Goal: Information Seeking & Learning: Learn about a topic

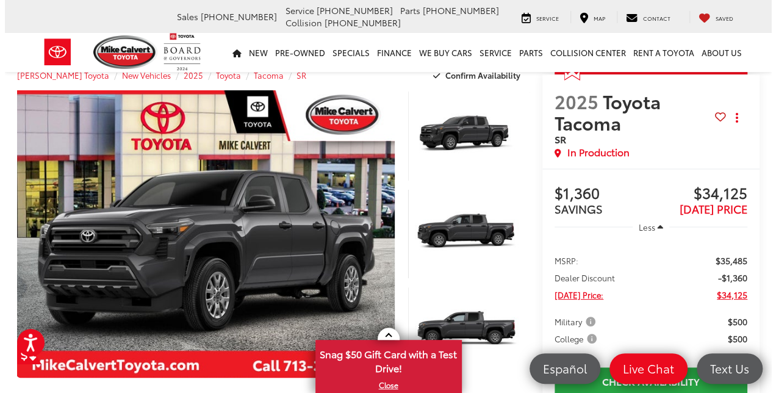
scroll to position [25, 0]
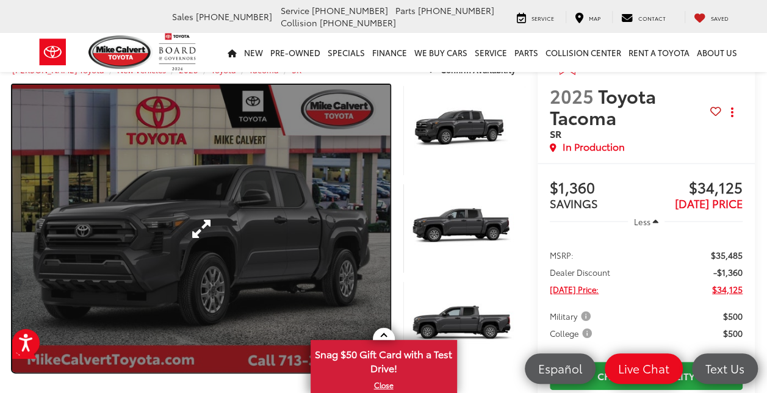
click at [200, 221] on link "Expand Photo 0" at bounding box center [201, 228] width 378 height 287
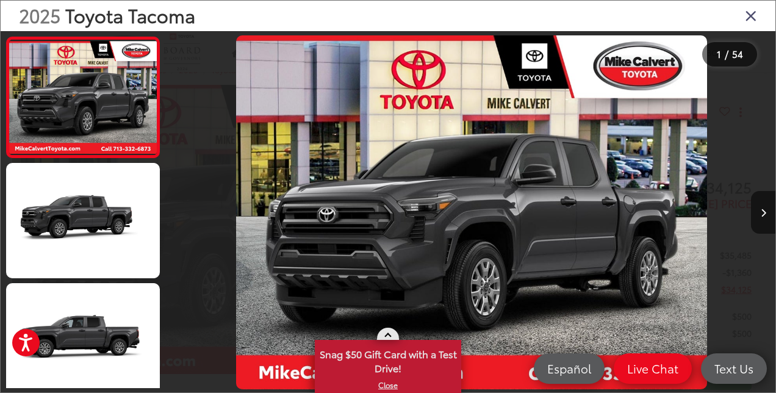
click at [389, 332] on link at bounding box center [388, 334] width 22 height 12
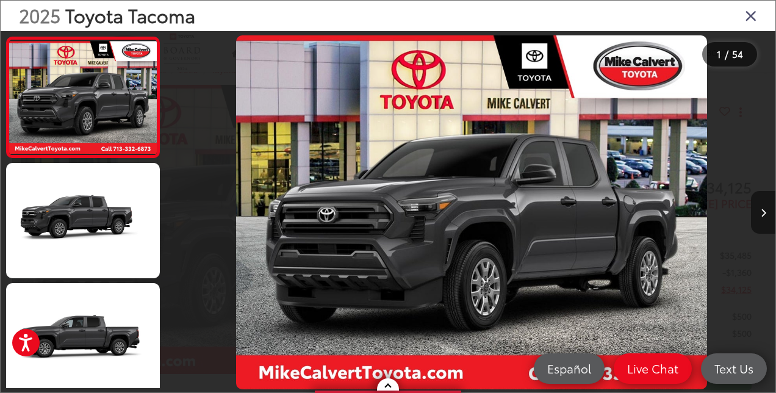
click at [762, 213] on icon "Next image" at bounding box center [763, 213] width 5 height 9
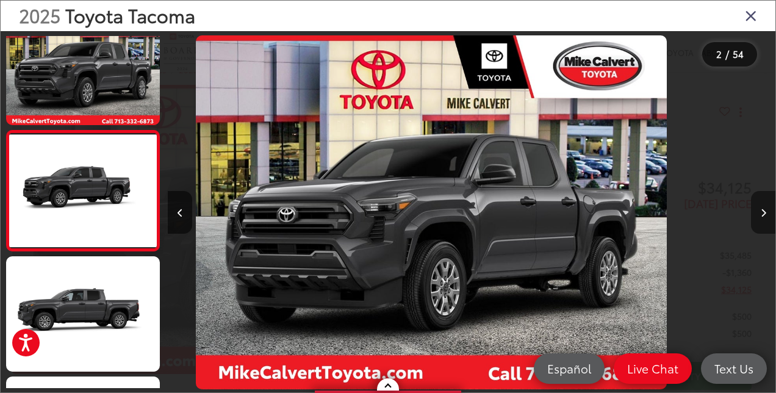
scroll to position [40, 0]
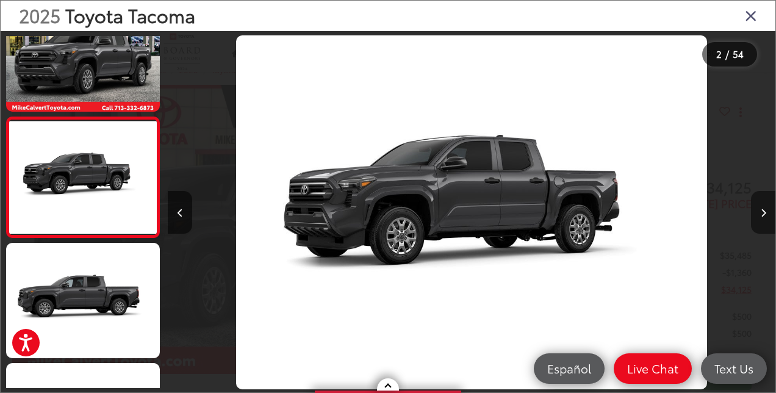
click at [762, 213] on icon "Next image" at bounding box center [763, 213] width 5 height 9
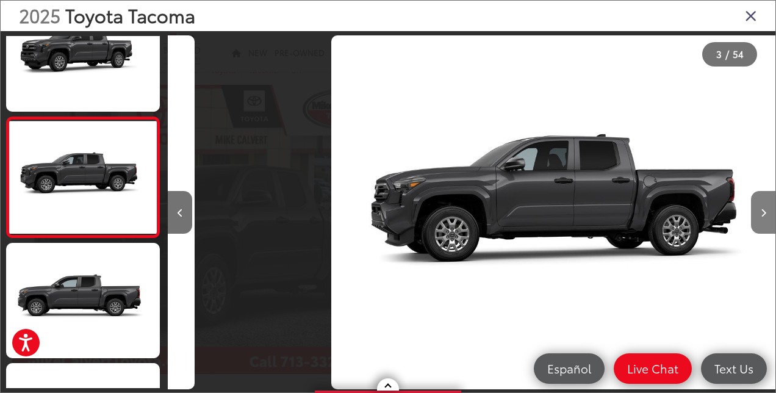
scroll to position [0, 1216]
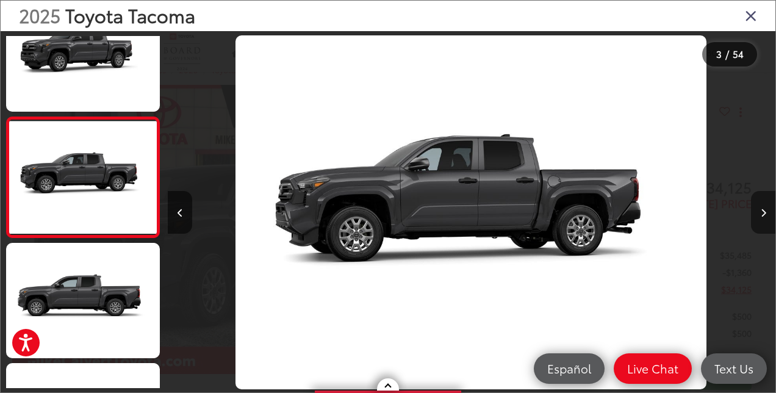
click at [762, 213] on icon "Next image" at bounding box center [763, 213] width 5 height 9
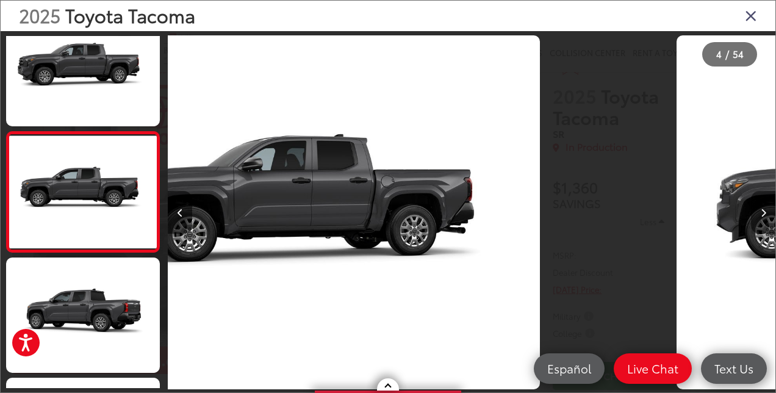
scroll to position [281, 0]
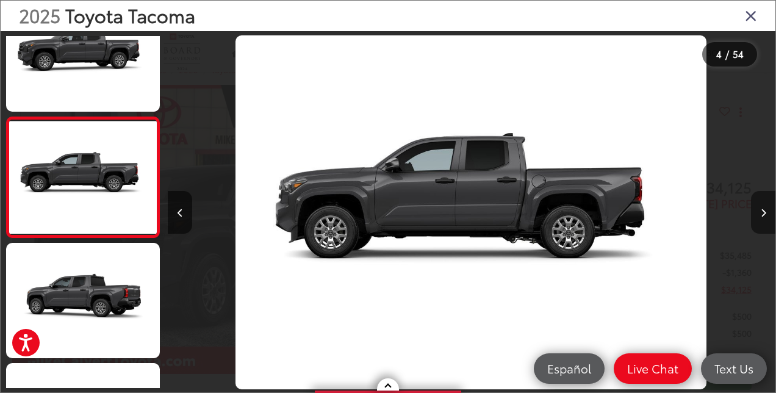
click at [762, 213] on icon "Next image" at bounding box center [763, 213] width 5 height 9
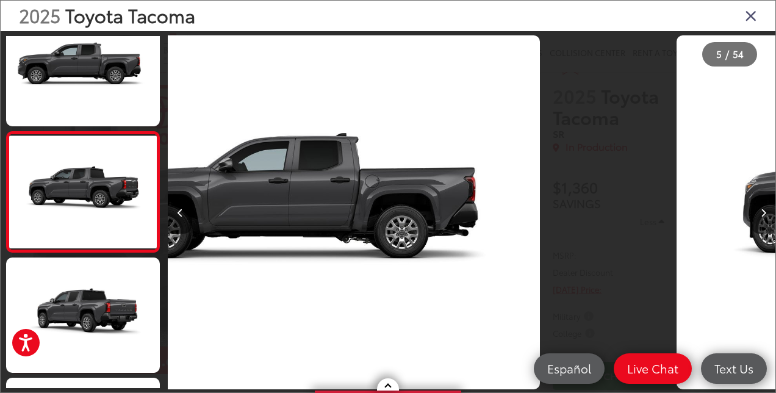
scroll to position [401, 0]
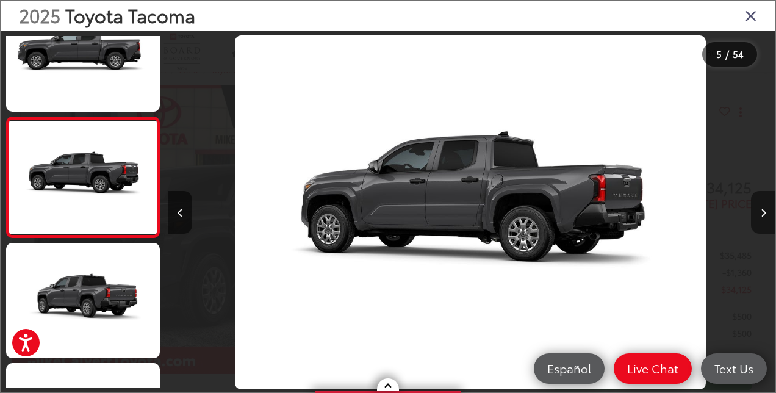
click at [762, 213] on icon "Next image" at bounding box center [763, 213] width 5 height 9
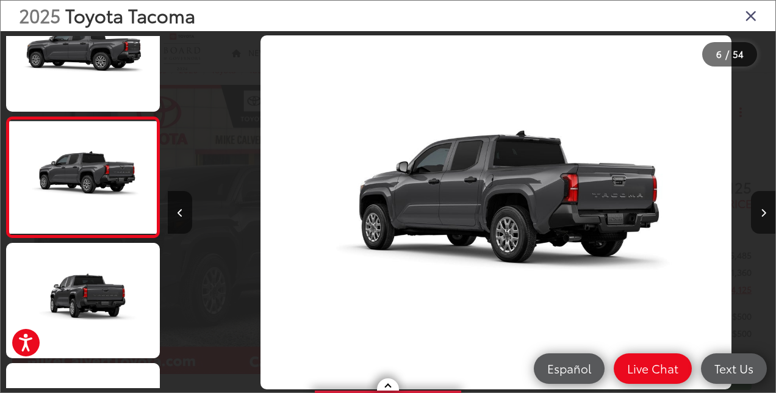
scroll to position [0, 3038]
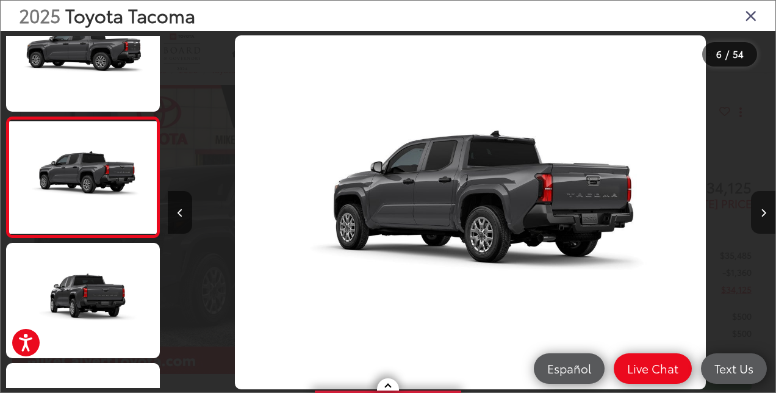
click at [763, 211] on icon "Next image" at bounding box center [763, 213] width 5 height 9
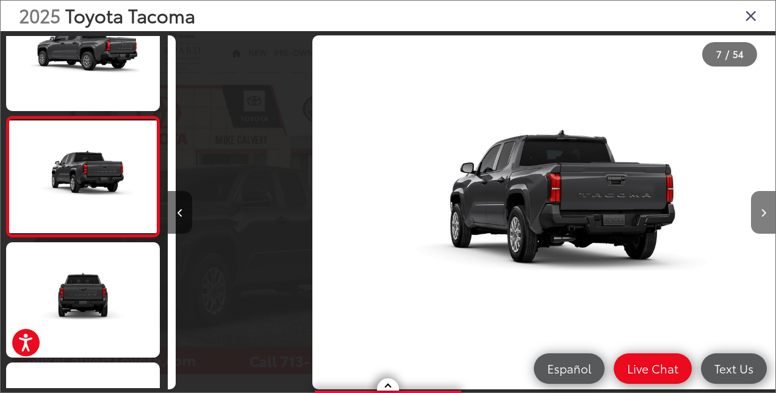
scroll to position [0, 3647]
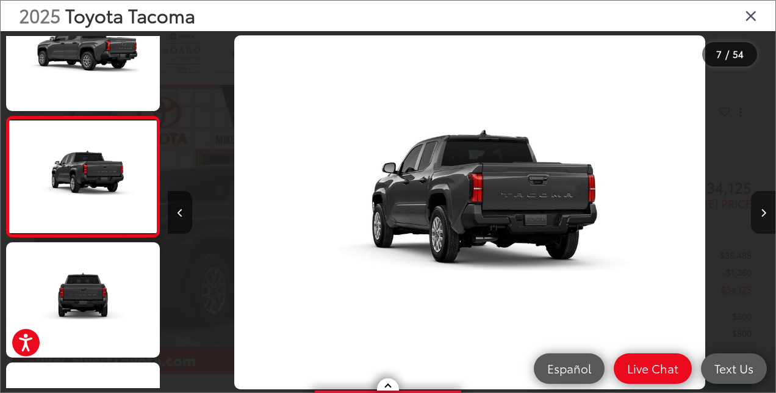
click at [763, 211] on icon "Next image" at bounding box center [763, 213] width 5 height 9
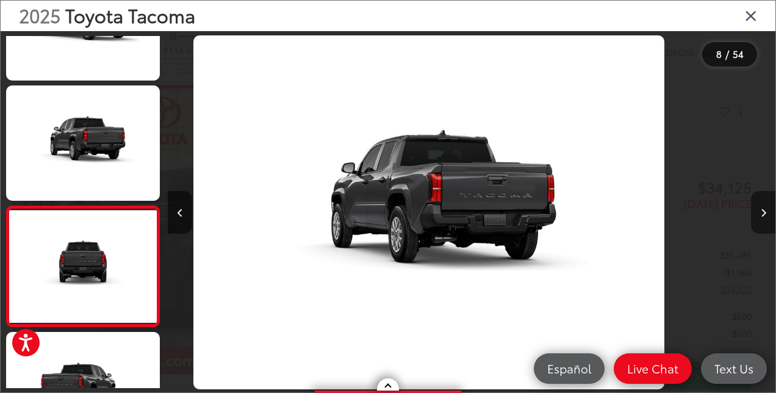
scroll to position [0, 0]
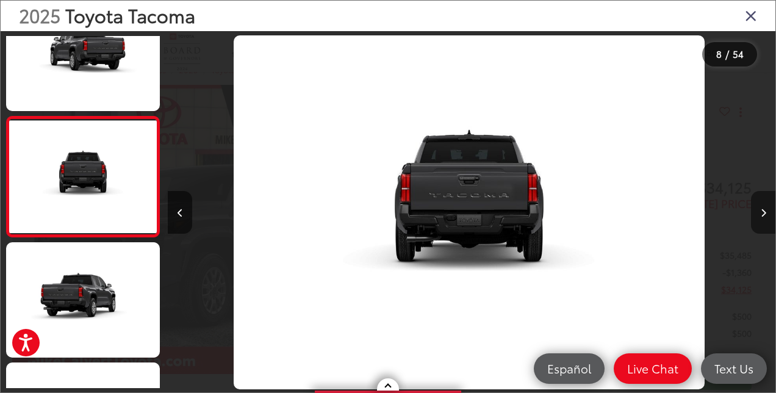
click at [763, 211] on icon "Next image" at bounding box center [763, 213] width 5 height 9
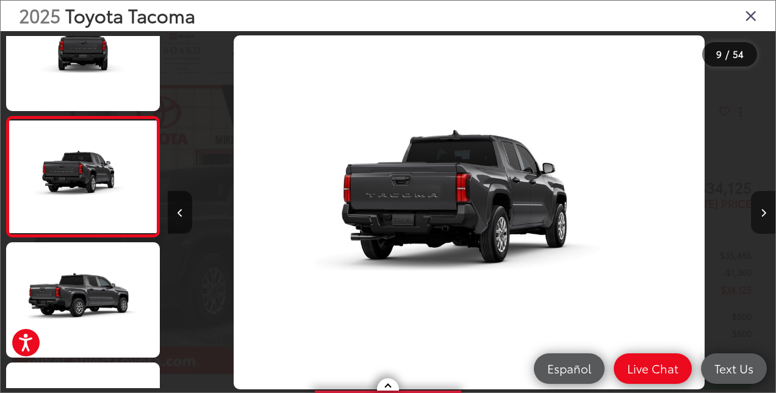
click at [763, 211] on icon "Next image" at bounding box center [763, 213] width 5 height 9
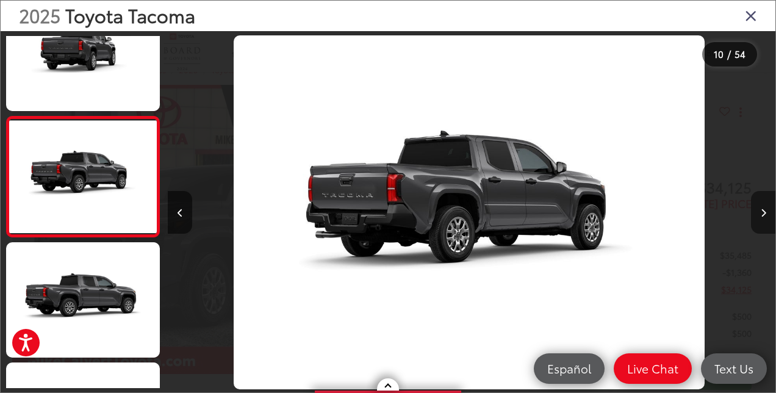
click at [763, 211] on icon "Next image" at bounding box center [763, 213] width 5 height 9
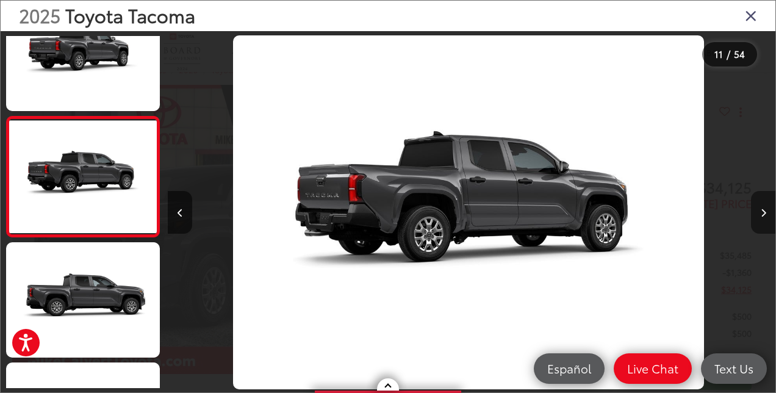
click at [763, 211] on icon "Next image" at bounding box center [763, 213] width 5 height 9
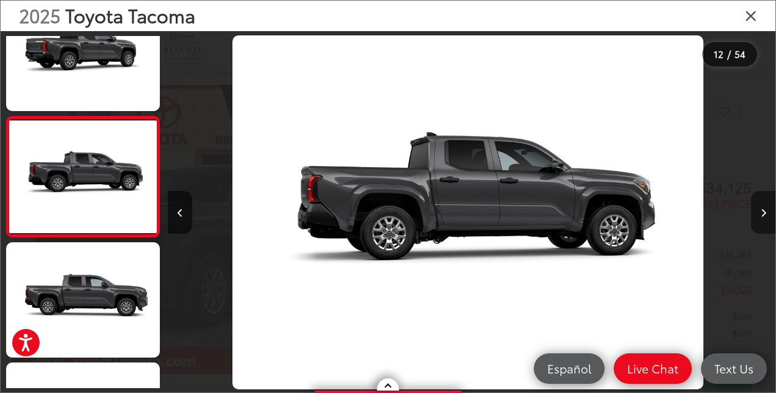
click at [763, 211] on icon "Next image" at bounding box center [763, 213] width 5 height 9
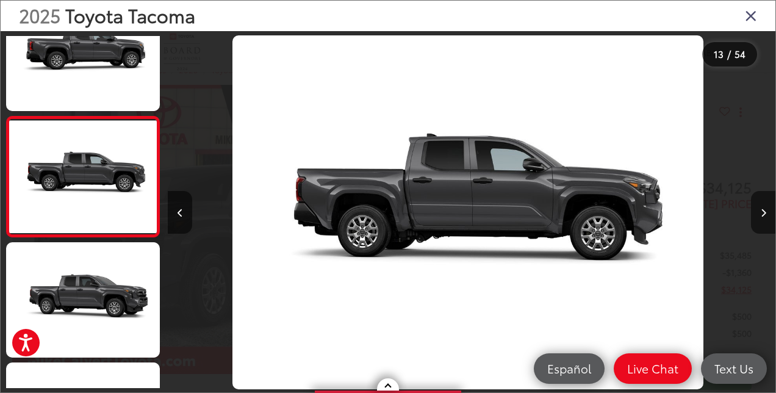
click at [753, 20] on icon "Close gallery" at bounding box center [751, 15] width 12 height 16
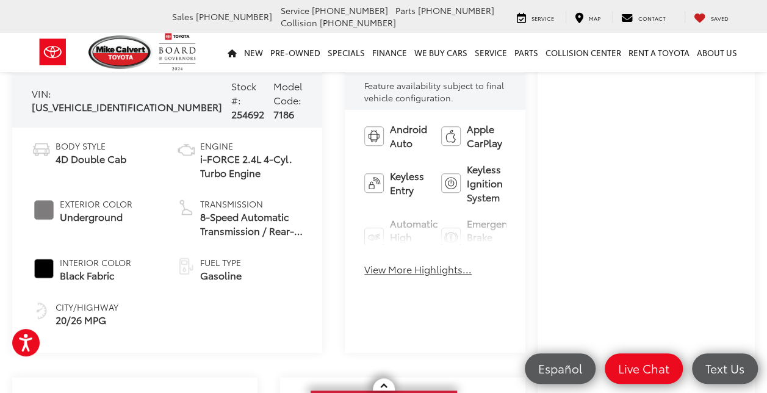
scroll to position [445, 0]
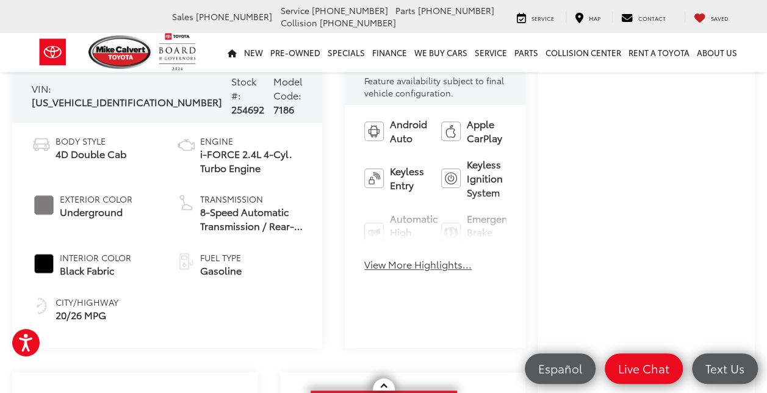
click at [376, 267] on button "View More Highlights..." at bounding box center [417, 264] width 107 height 14
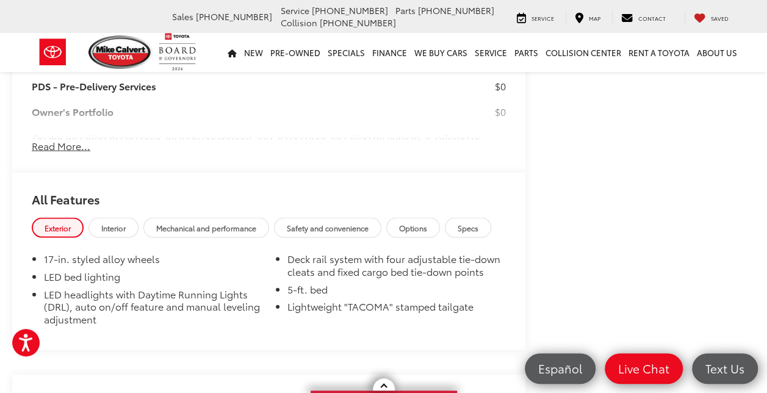
scroll to position [1170, 0]
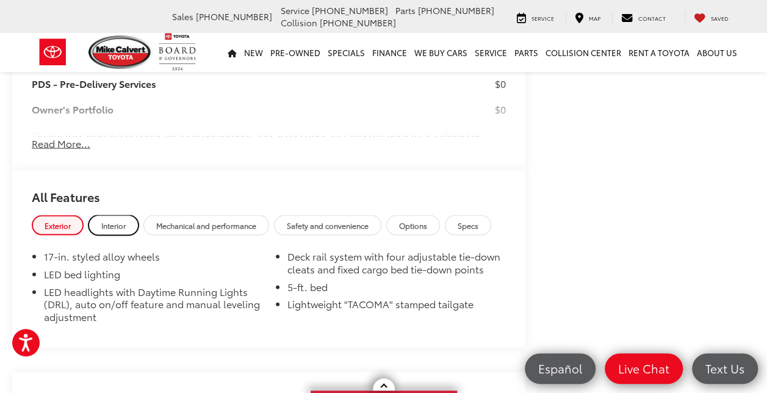
click at [109, 220] on span "Interior" at bounding box center [113, 225] width 24 height 10
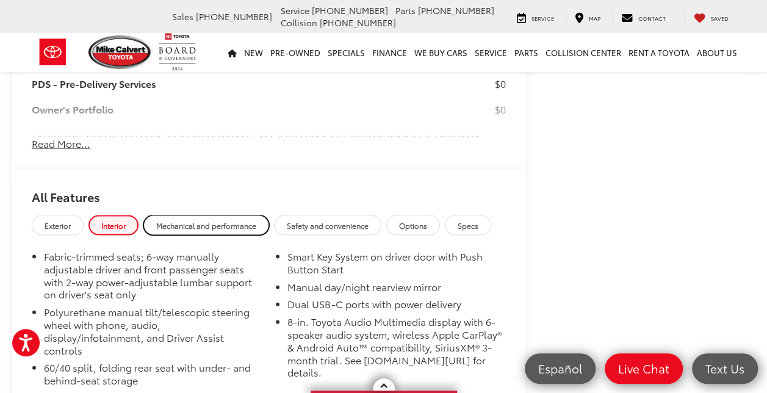
click at [190, 220] on span "Mechanical and performance" at bounding box center [206, 225] width 100 height 10
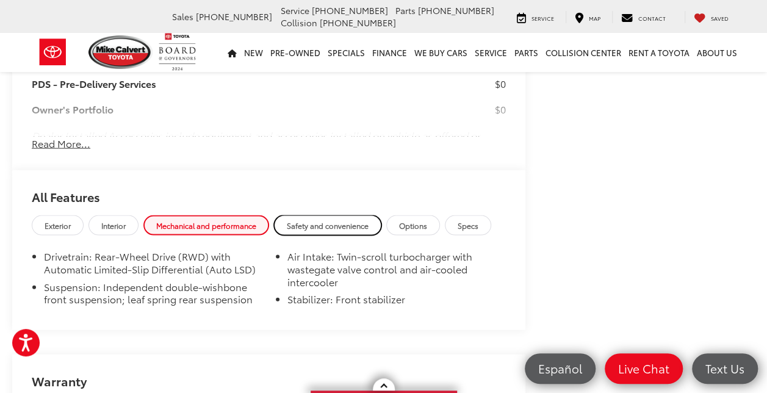
click at [328, 220] on span "Safety and convenience" at bounding box center [328, 225] width 82 height 10
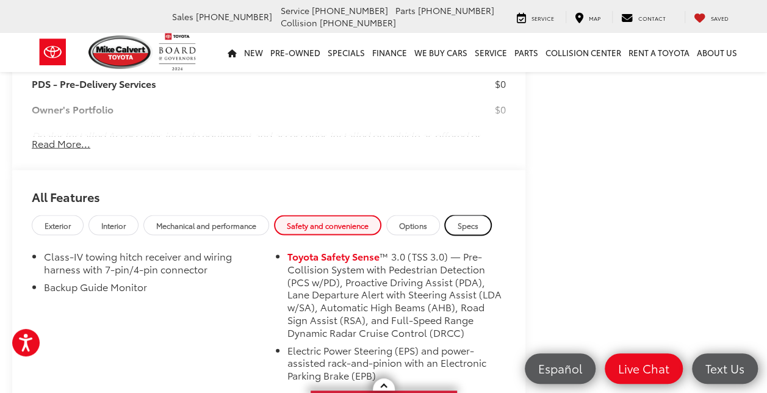
click at [468, 220] on span "Specs" at bounding box center [467, 225] width 21 height 10
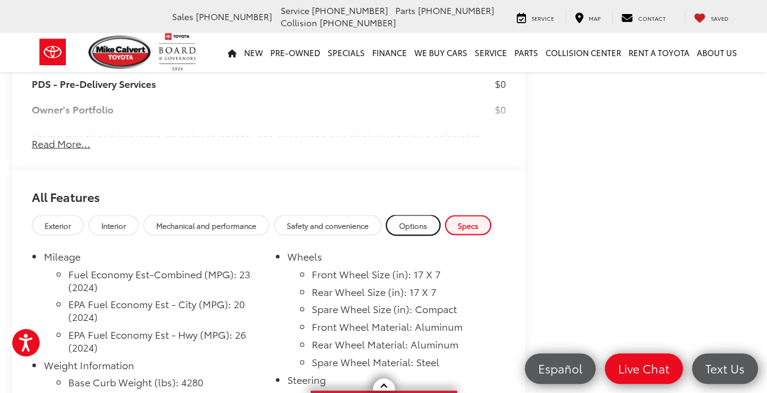
click at [418, 220] on span "Options" at bounding box center [413, 225] width 28 height 10
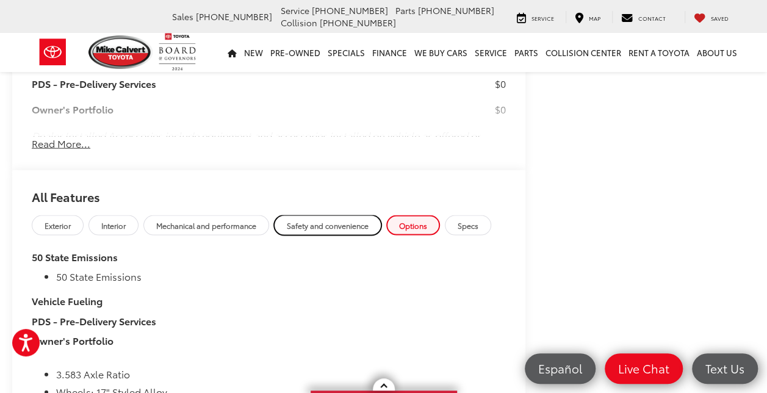
click at [359, 215] on link "Safety and convenience" at bounding box center [327, 225] width 107 height 20
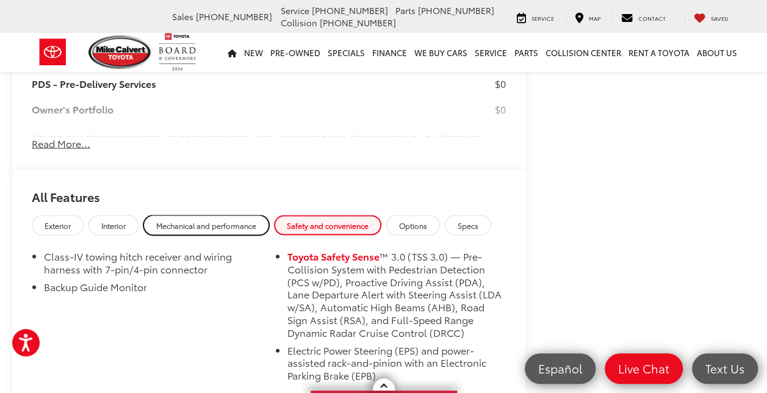
click at [223, 220] on span "Mechanical and performance" at bounding box center [206, 225] width 100 height 10
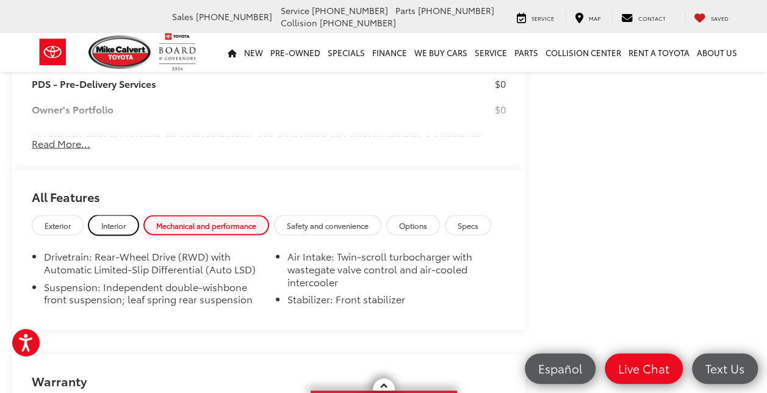
click at [120, 220] on span "Interior" at bounding box center [113, 225] width 24 height 10
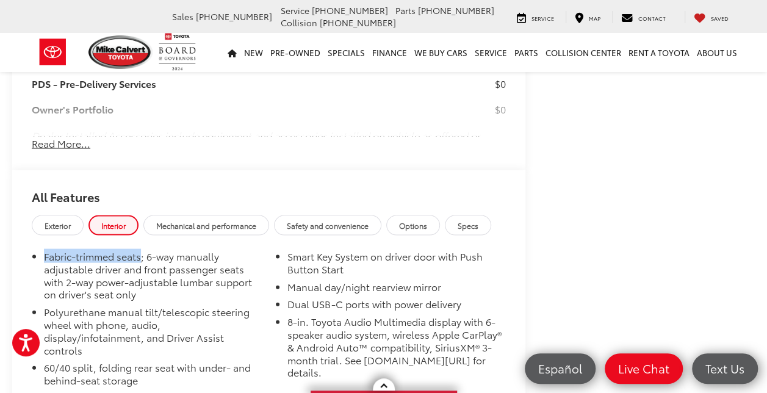
drag, startPoint x: 43, startPoint y: 196, endPoint x: 143, endPoint y: 195, distance: 99.4
click at [143, 250] on ul "Fabric-trimmed seats; 6-way manually adjustable driver and front passenger seat…" at bounding box center [269, 320] width 474 height 141
copy li "Fabric-trimmed seats"
click at [212, 220] on span "Mechanical and performance" at bounding box center [206, 225] width 100 height 10
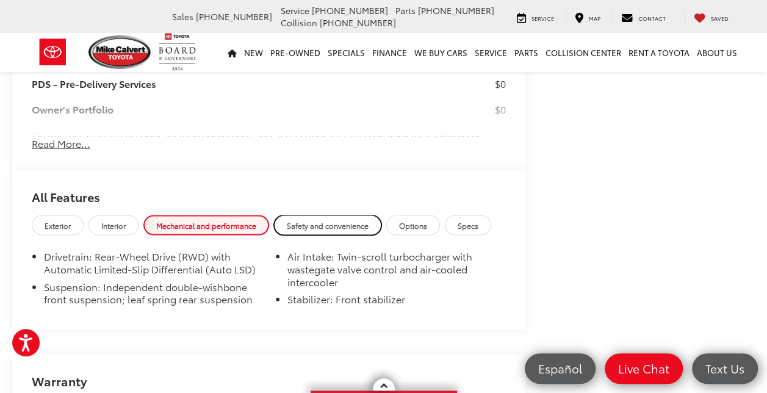
click at [349, 220] on span "Safety and convenience" at bounding box center [328, 225] width 82 height 10
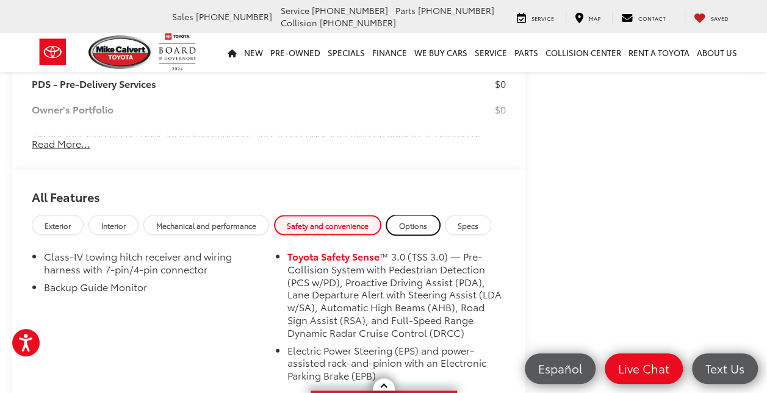
click at [419, 220] on span "Options" at bounding box center [413, 225] width 28 height 10
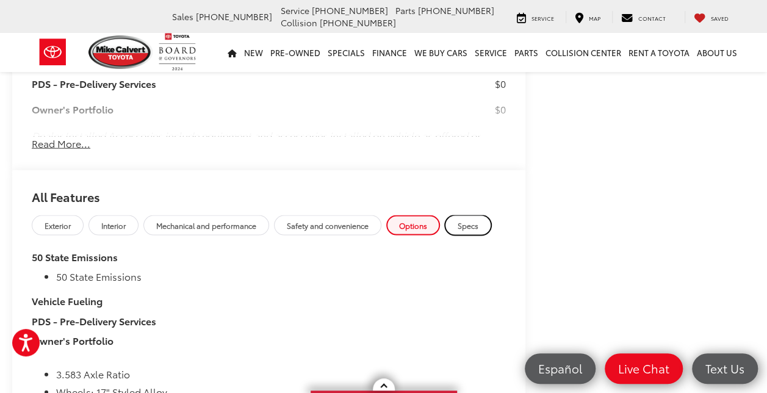
click at [454, 215] on link "Specs" at bounding box center [468, 225] width 46 height 20
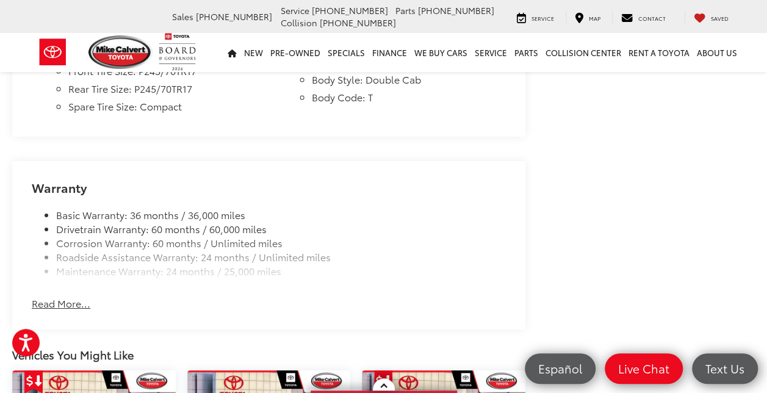
scroll to position [2018, 0]
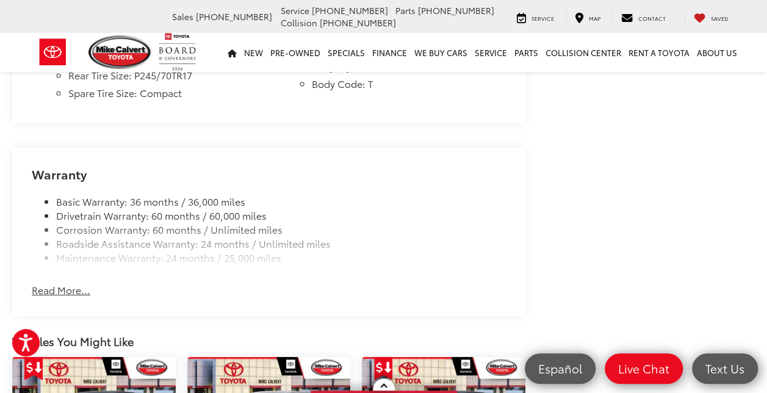
click at [76, 283] on button "Read More..." at bounding box center [61, 290] width 59 height 14
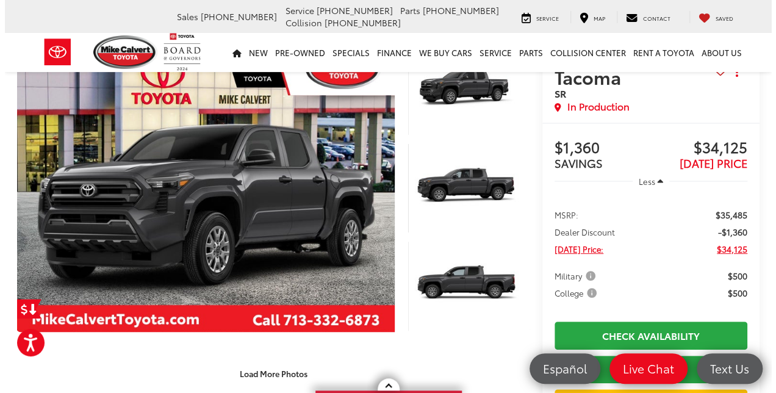
scroll to position [68, 0]
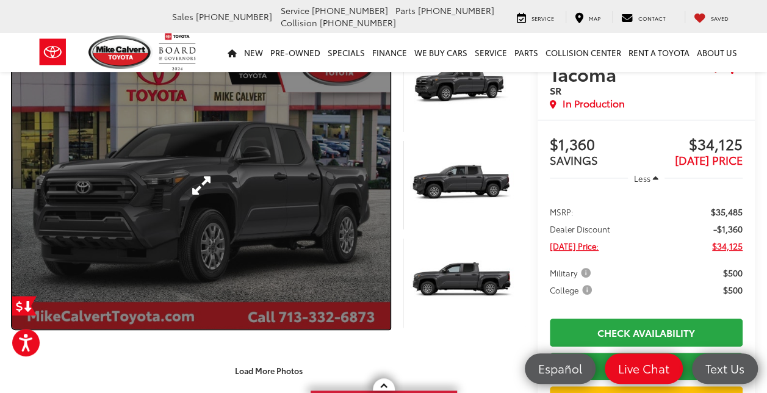
click at [290, 198] on link "Expand Photo 0" at bounding box center [201, 184] width 378 height 287
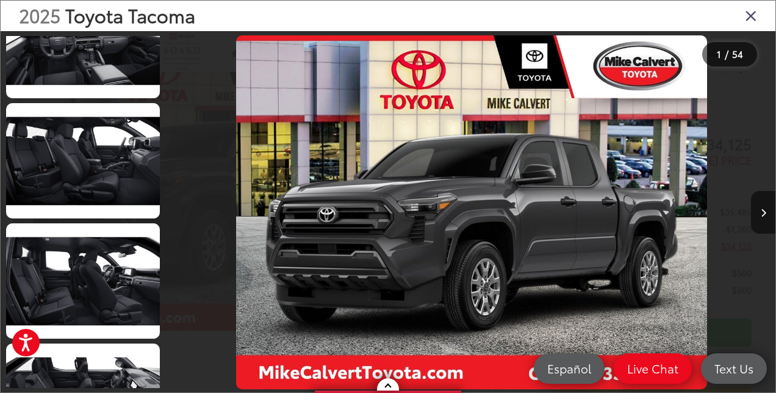
scroll to position [2244, 0]
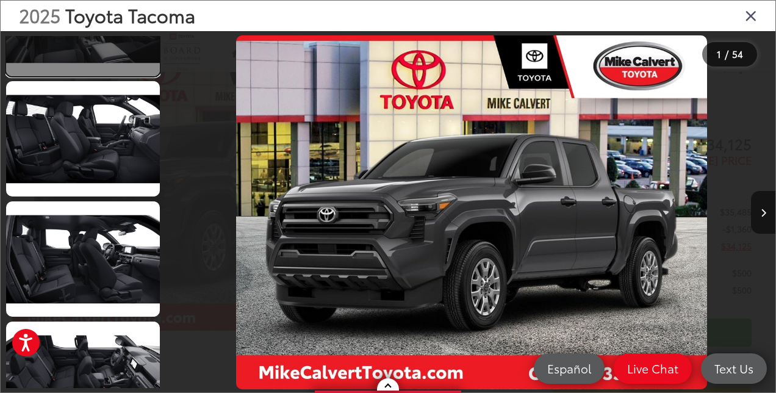
click at [76, 47] on link at bounding box center [83, 18] width 154 height 115
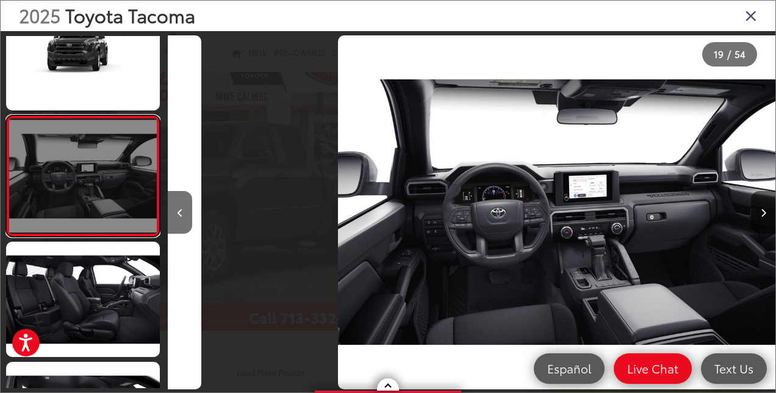
scroll to position [0, 10940]
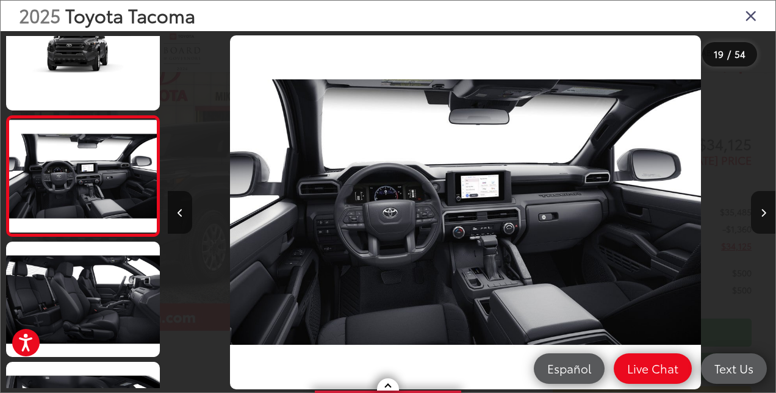
click at [442, 216] on img "2025 Toyota Tacoma SR 18" at bounding box center [465, 212] width 471 height 354
click at [762, 215] on icon "Next image" at bounding box center [763, 213] width 5 height 9
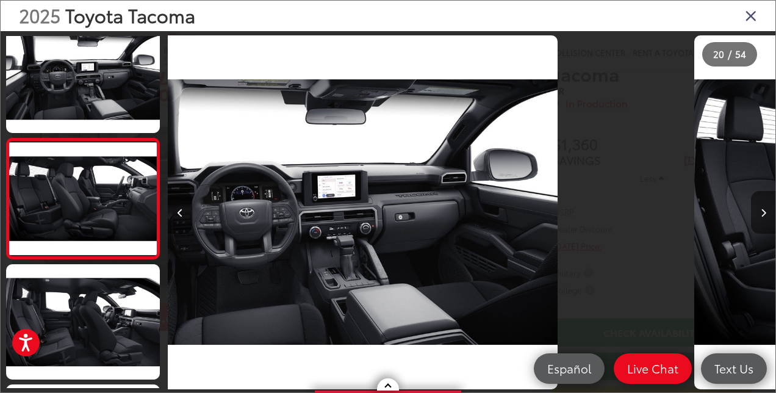
scroll to position [2204, 0]
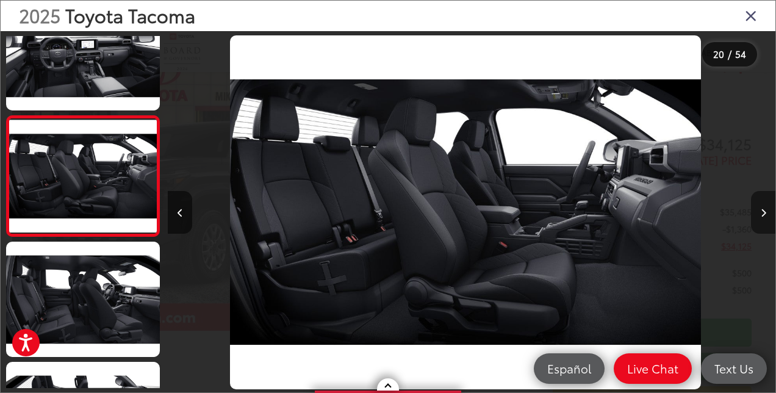
click at [762, 215] on icon "Next image" at bounding box center [763, 213] width 5 height 9
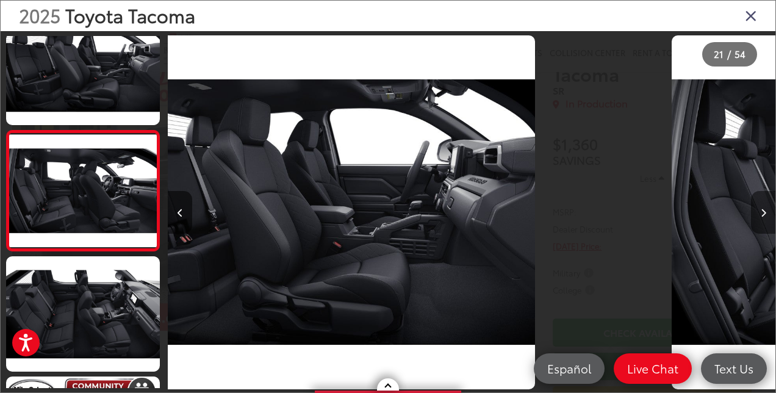
scroll to position [2324, 0]
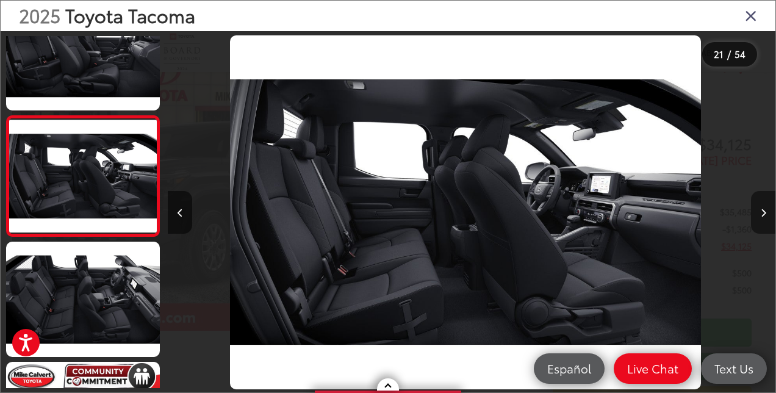
click at [762, 215] on icon "Next image" at bounding box center [763, 213] width 5 height 9
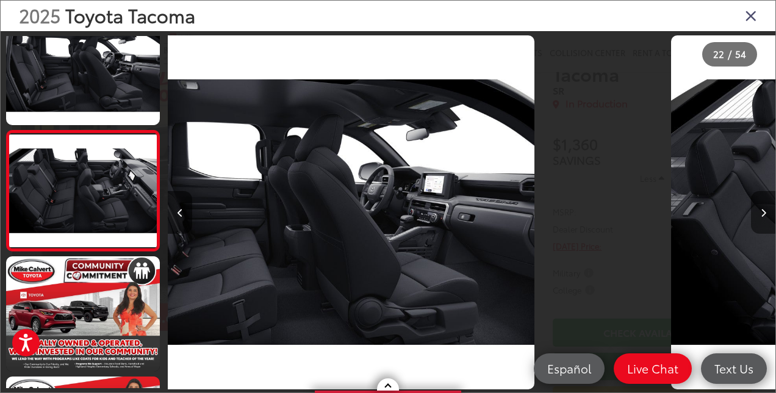
scroll to position [2444, 0]
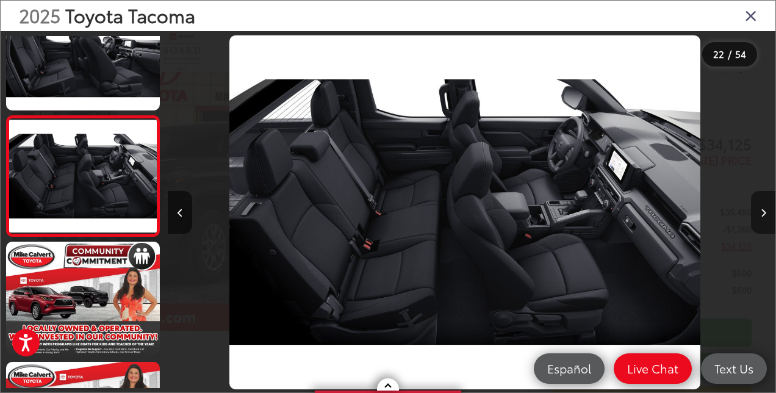
click at [762, 215] on icon "Next image" at bounding box center [763, 213] width 5 height 9
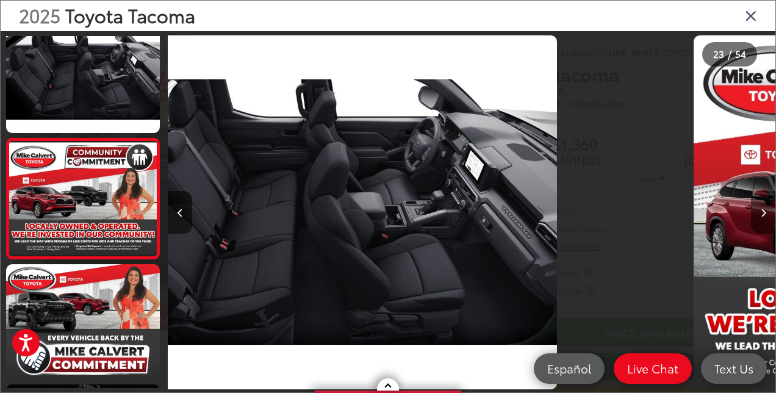
scroll to position [2565, 0]
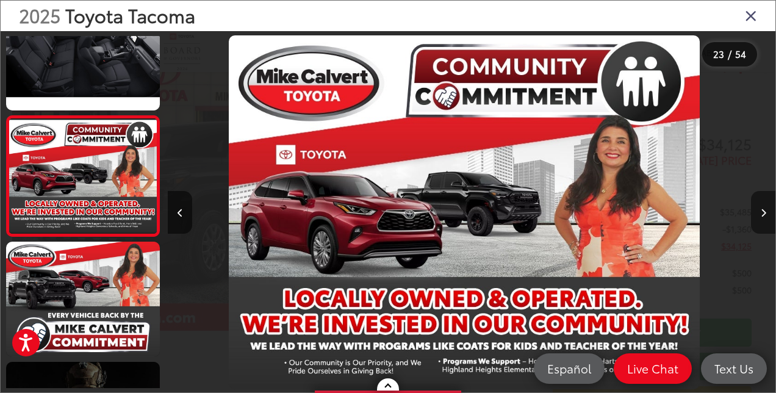
click at [762, 215] on icon "Next image" at bounding box center [763, 213] width 5 height 9
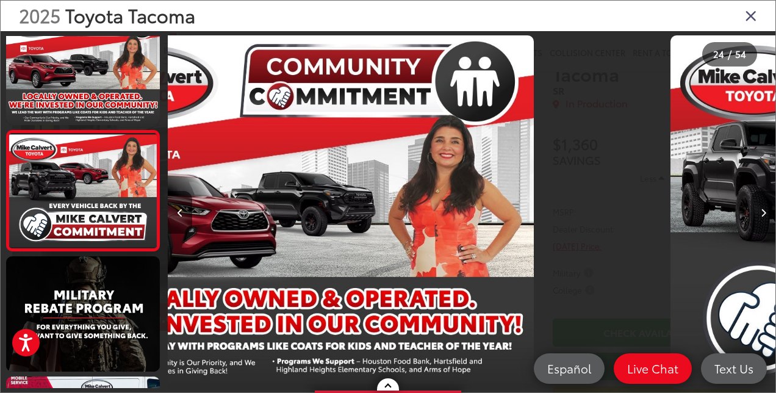
scroll to position [2685, 0]
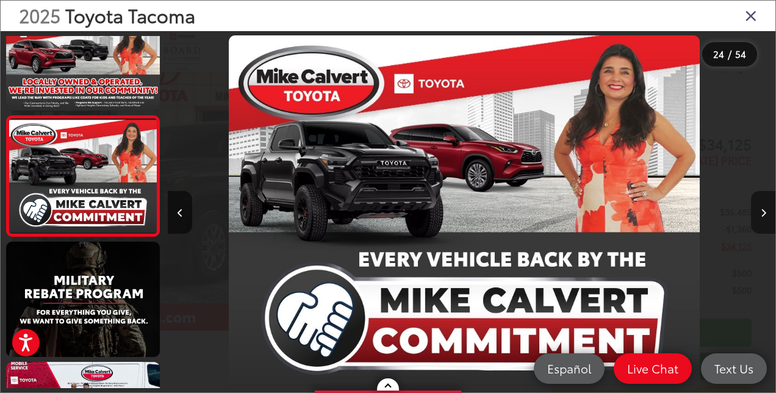
click at [762, 215] on icon "Next image" at bounding box center [763, 213] width 5 height 9
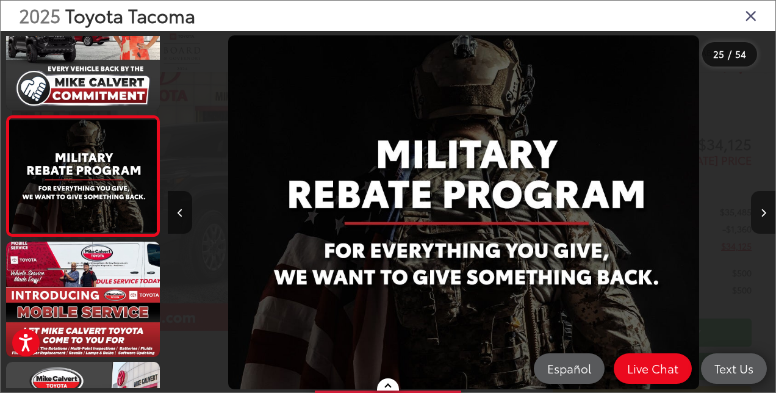
click at [762, 215] on icon "Next image" at bounding box center [763, 213] width 5 height 9
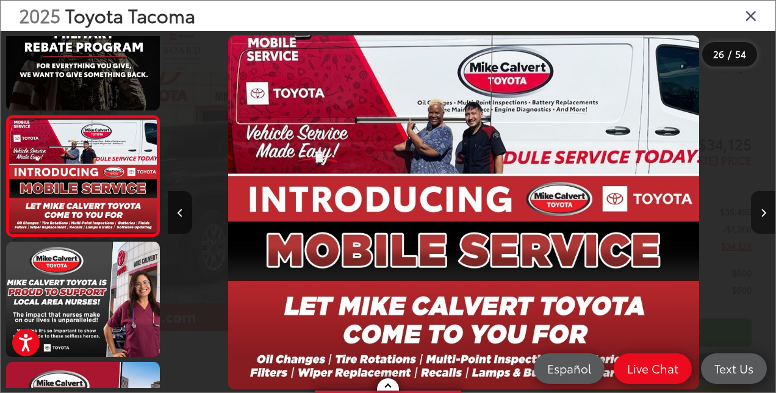
click at [762, 215] on icon "Next image" at bounding box center [763, 213] width 5 height 9
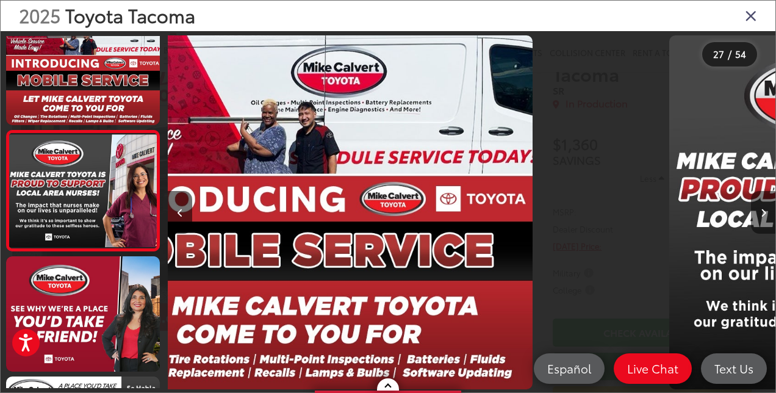
click at [762, 215] on icon "Next image" at bounding box center [763, 213] width 5 height 9
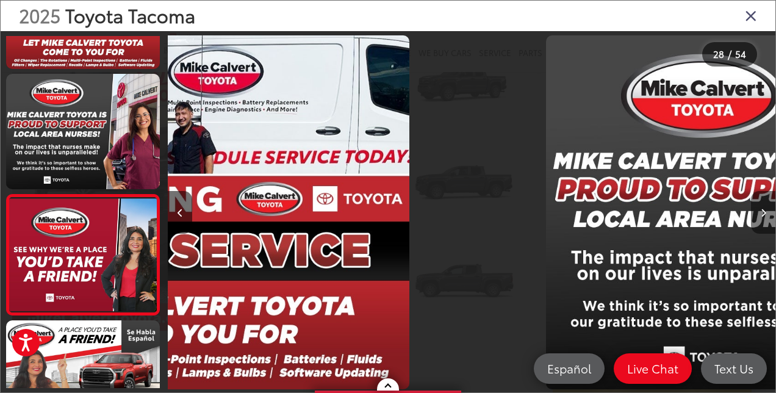
click at [762, 215] on icon "Next image" at bounding box center [763, 213] width 5 height 9
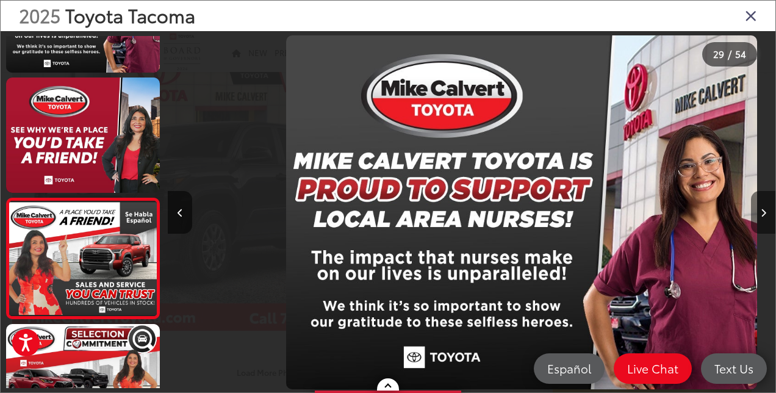
click at [762, 215] on icon "Next image" at bounding box center [763, 213] width 5 height 9
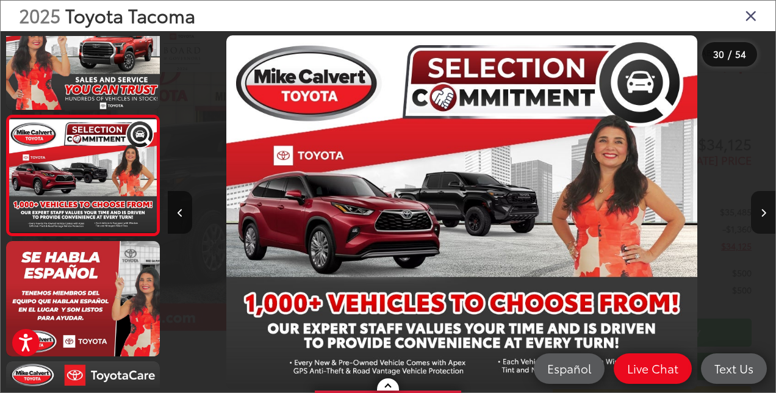
click at [762, 215] on icon "Next image" at bounding box center [763, 213] width 5 height 9
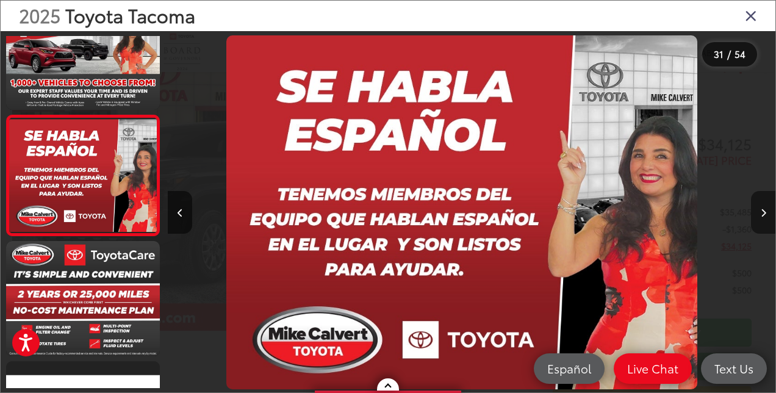
click at [762, 215] on icon "Next image" at bounding box center [763, 213] width 5 height 9
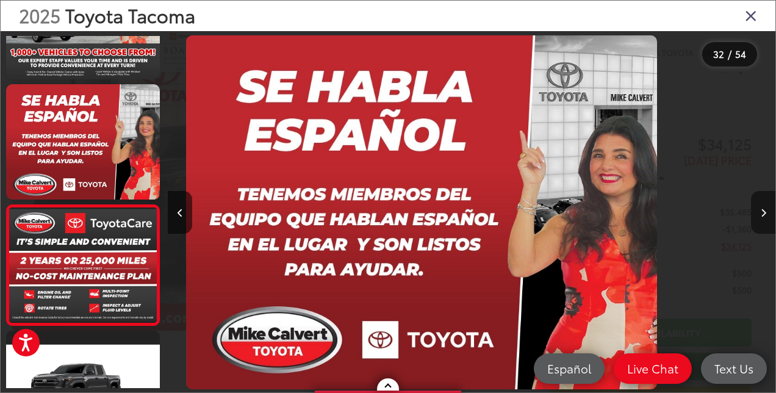
click at [762, 215] on icon "Next image" at bounding box center [763, 213] width 5 height 9
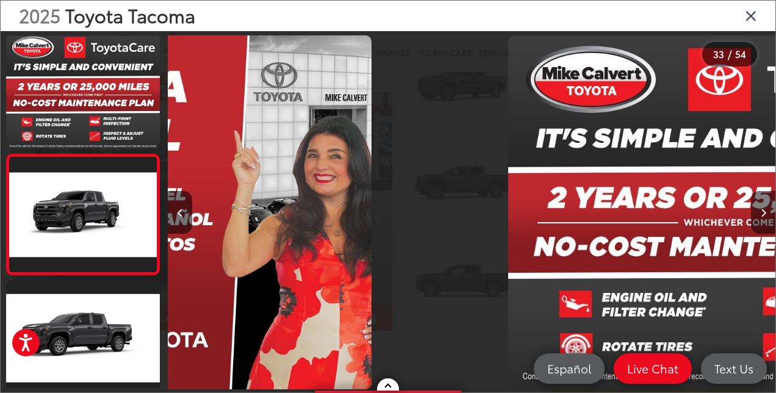
click at [762, 215] on icon "Next image" at bounding box center [763, 213] width 5 height 9
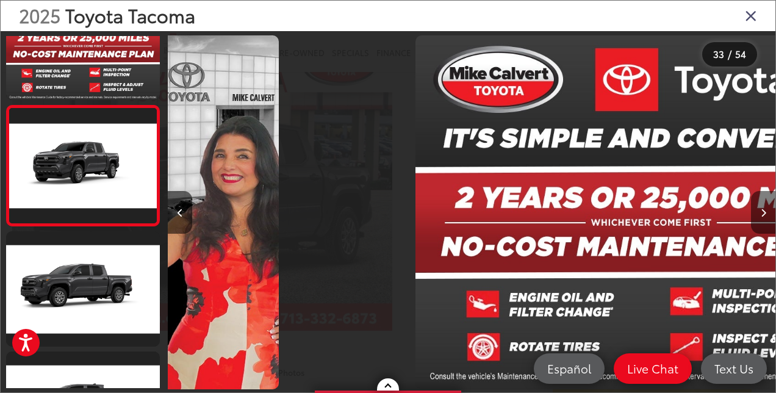
click at [762, 215] on icon "Next image" at bounding box center [763, 213] width 5 height 9
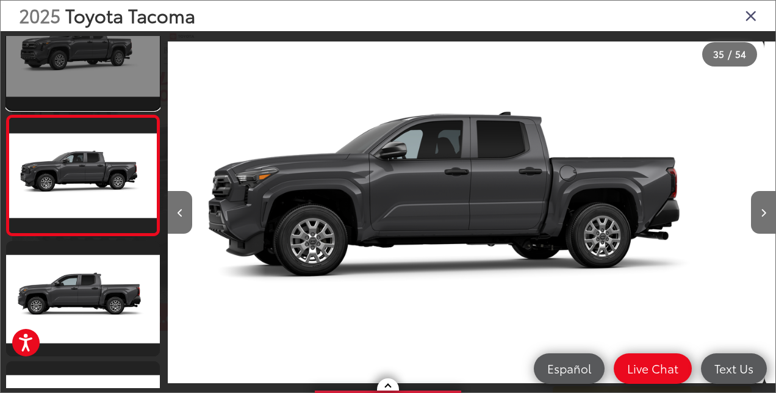
click at [134, 105] on link at bounding box center [83, 52] width 154 height 115
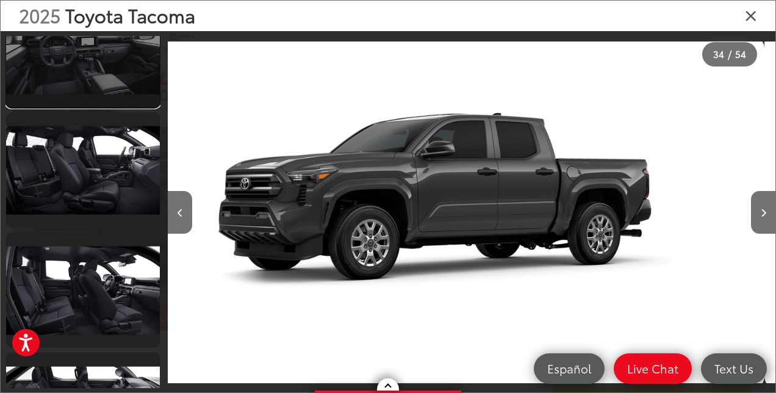
click at [97, 57] on link at bounding box center [83, 49] width 154 height 115
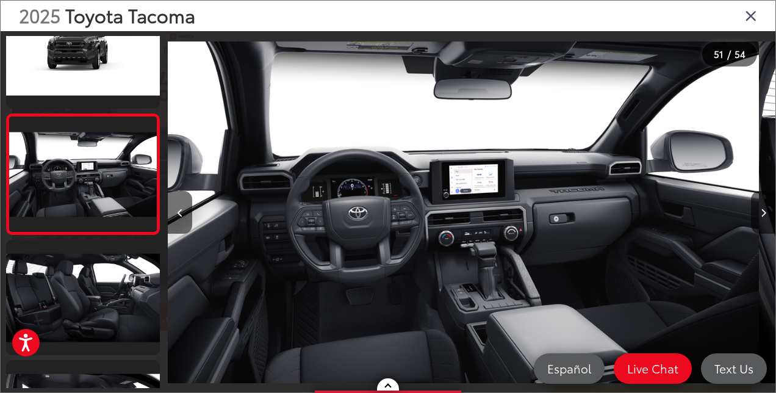
click at [435, 206] on img "2025 Toyota Tacoma SR 50" at bounding box center [454, 212] width 607 height 354
click at [766, 213] on button "Next image" at bounding box center [763, 212] width 24 height 43
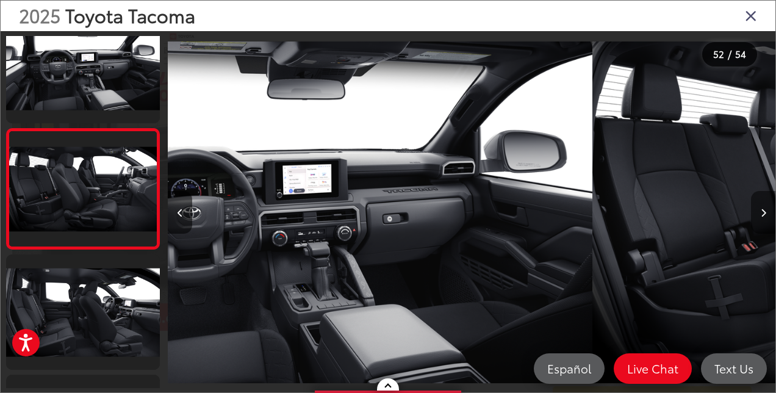
scroll to position [6051, 0]
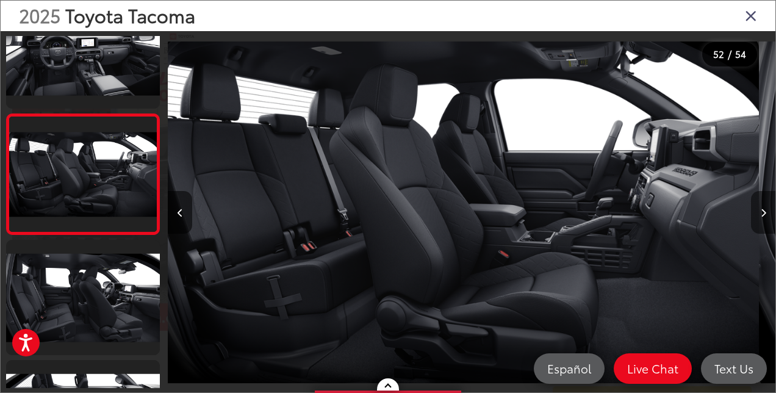
click at [766, 213] on button "Next image" at bounding box center [763, 212] width 24 height 43
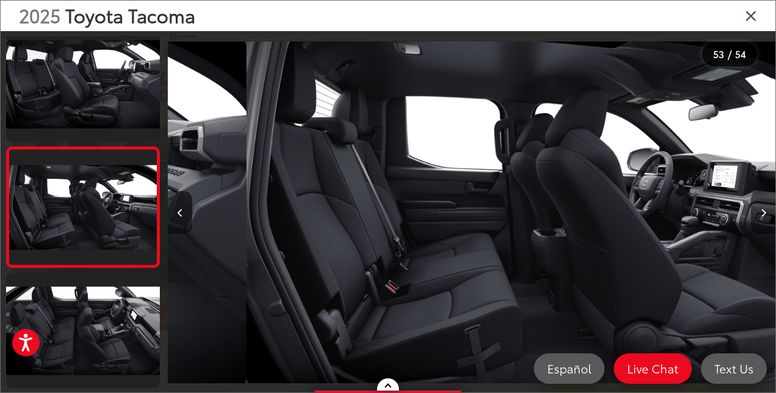
scroll to position [0, 31604]
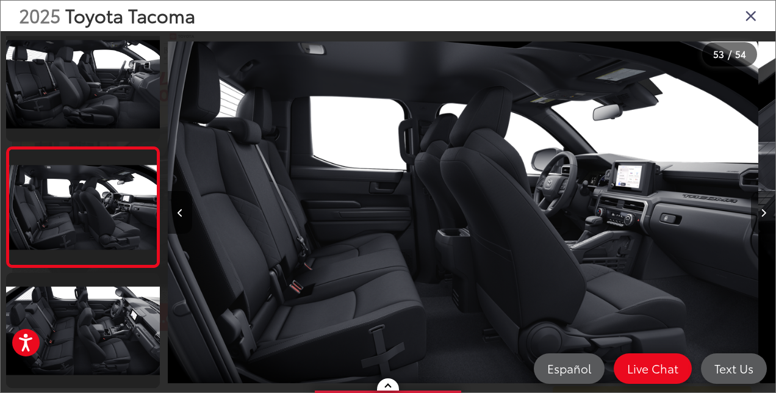
click at [766, 213] on button "Next image" at bounding box center [763, 212] width 24 height 43
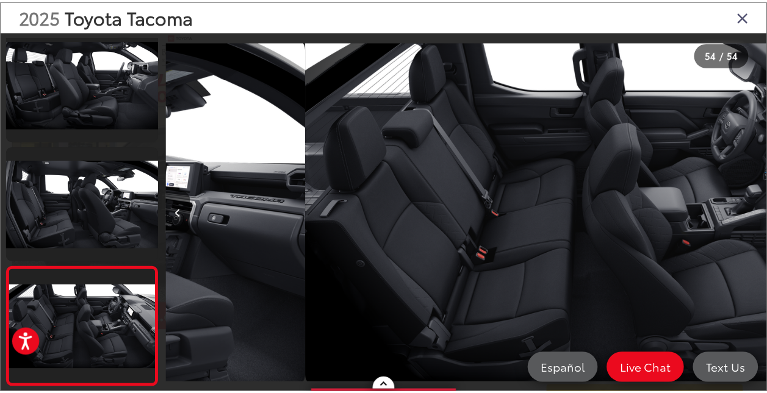
scroll to position [0, 32212]
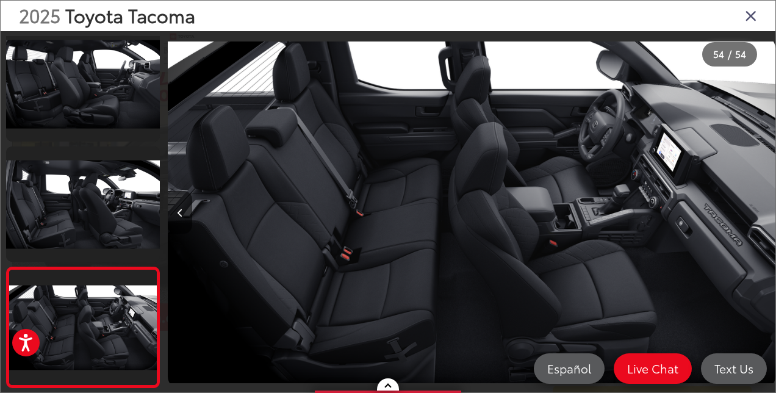
click at [766, 213] on div at bounding box center [699, 212] width 152 height 362
click at [751, 21] on icon "Close gallery" at bounding box center [751, 15] width 12 height 16
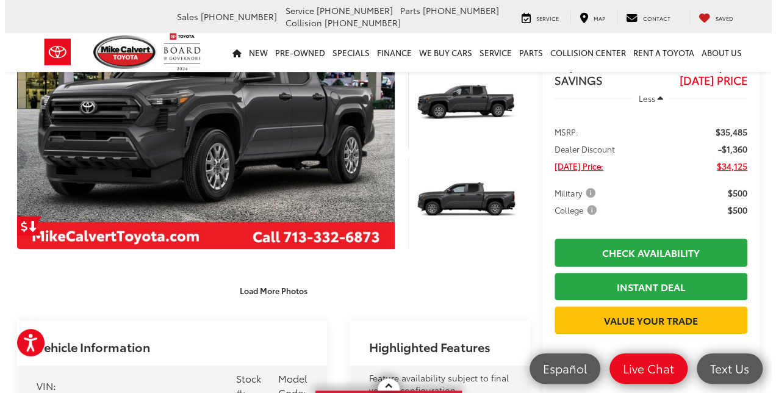
scroll to position [0, 0]
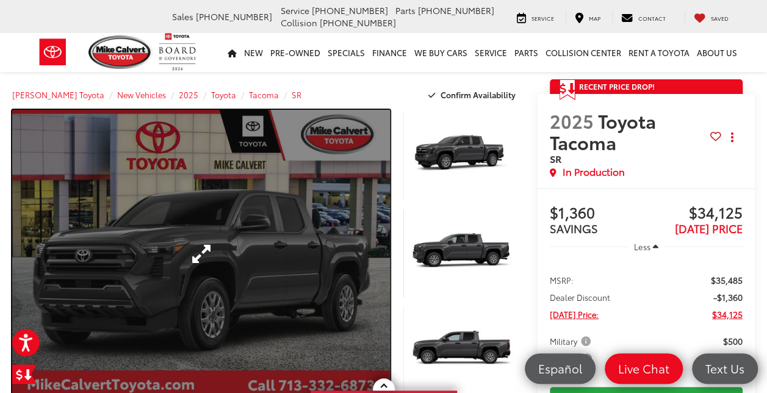
click at [213, 226] on link "Expand Photo 0" at bounding box center [201, 253] width 378 height 287
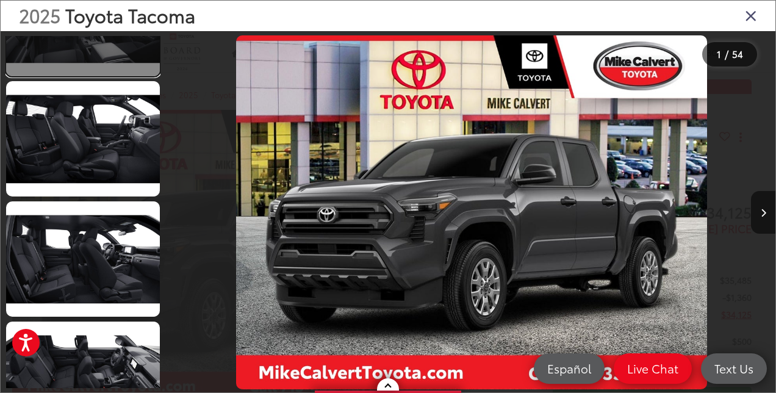
click at [84, 50] on link at bounding box center [83, 18] width 154 height 115
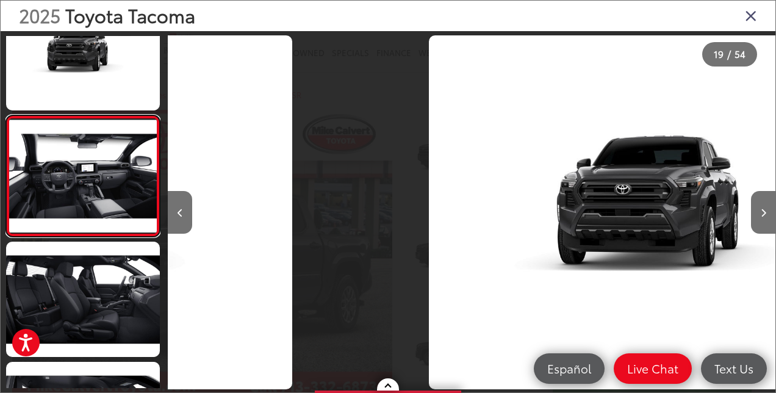
scroll to position [0, 10940]
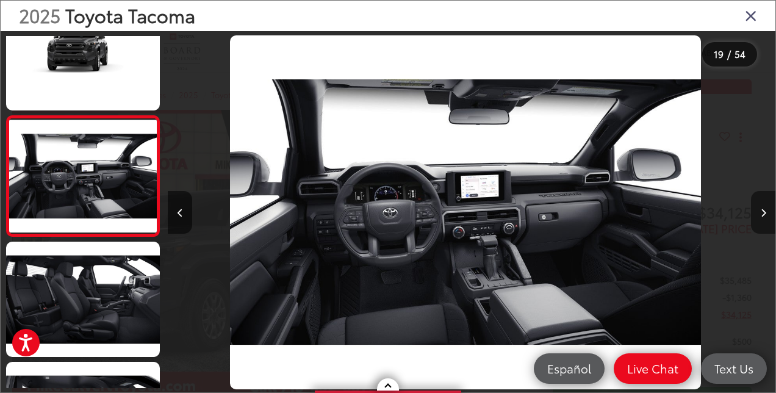
click at [766, 211] on button "Next image" at bounding box center [763, 212] width 24 height 43
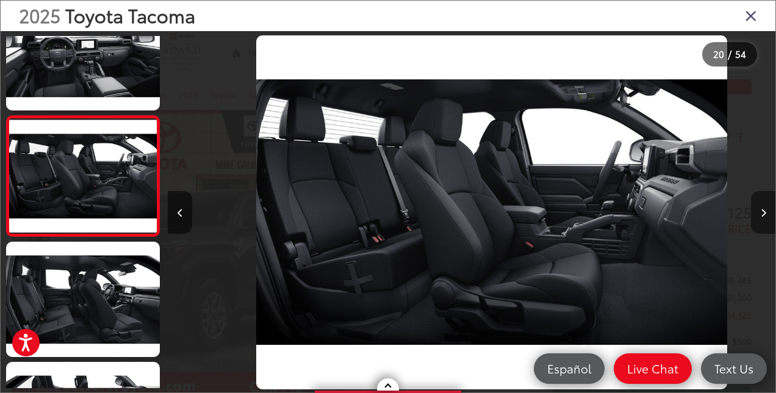
scroll to position [0, 11548]
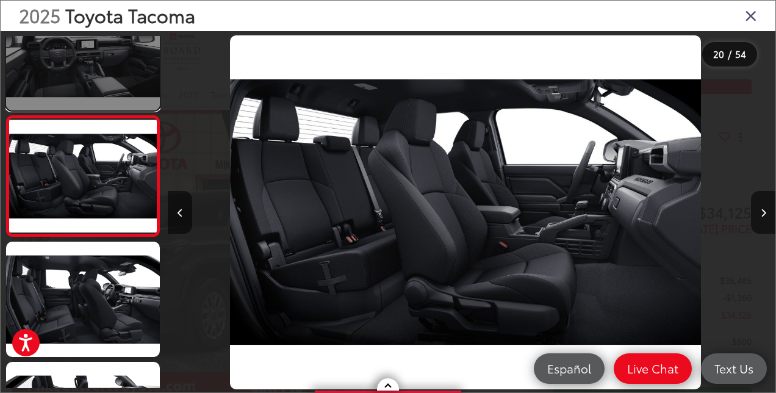
click at [98, 81] on link at bounding box center [83, 52] width 154 height 115
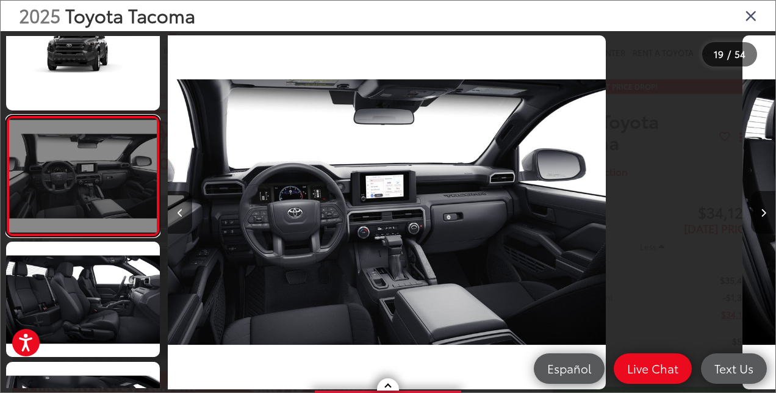
scroll to position [0, 10940]
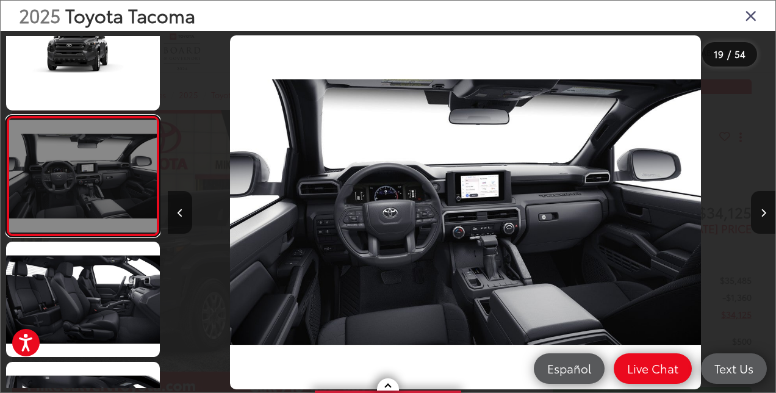
click at [102, 174] on link at bounding box center [83, 175] width 154 height 121
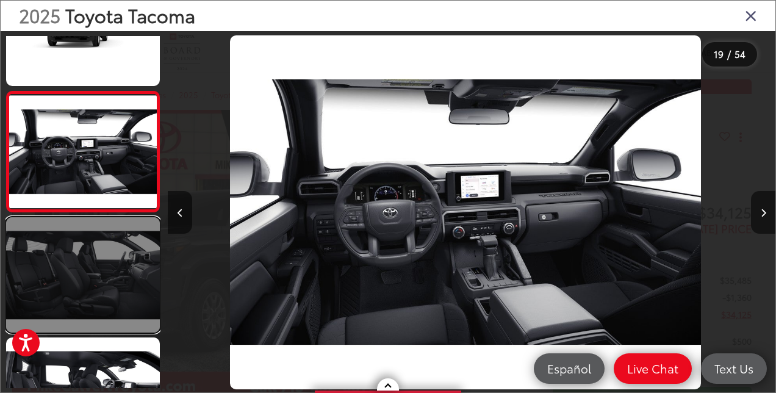
click at [98, 299] on link at bounding box center [83, 274] width 154 height 115
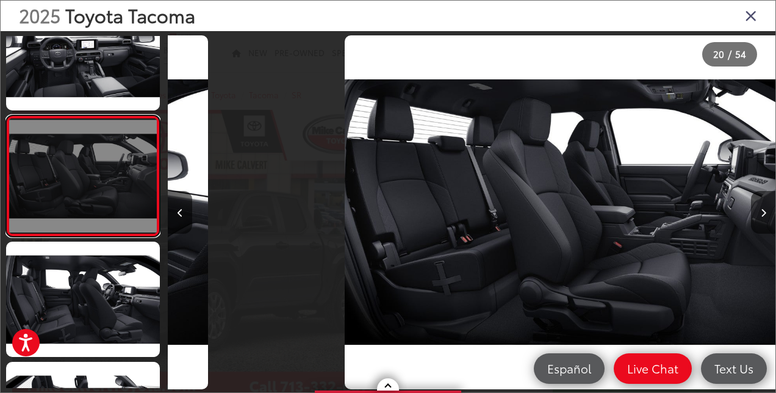
scroll to position [0, 11548]
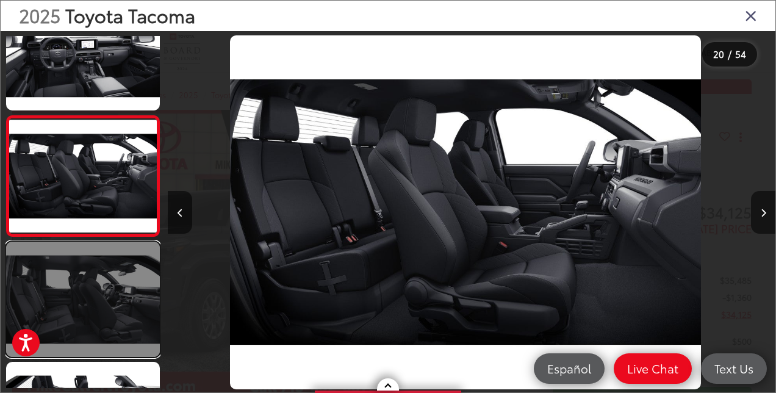
click at [85, 282] on link at bounding box center [83, 299] width 154 height 115
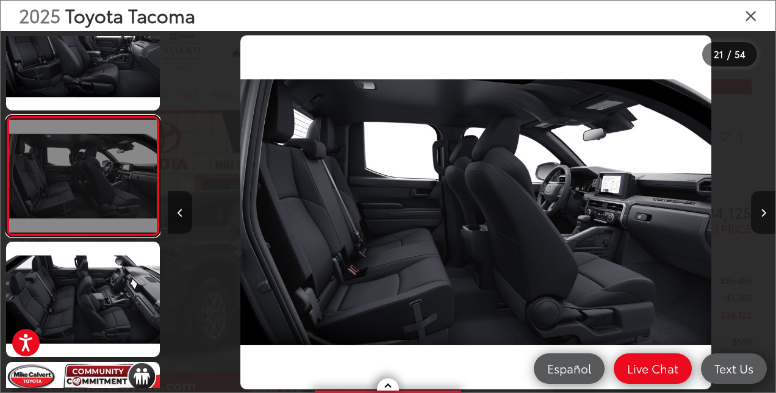
scroll to position [0, 12155]
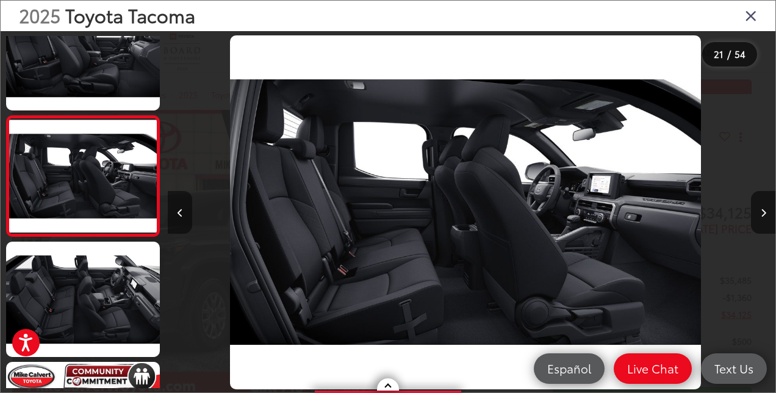
click at [184, 216] on button "Previous image" at bounding box center [180, 212] width 24 height 43
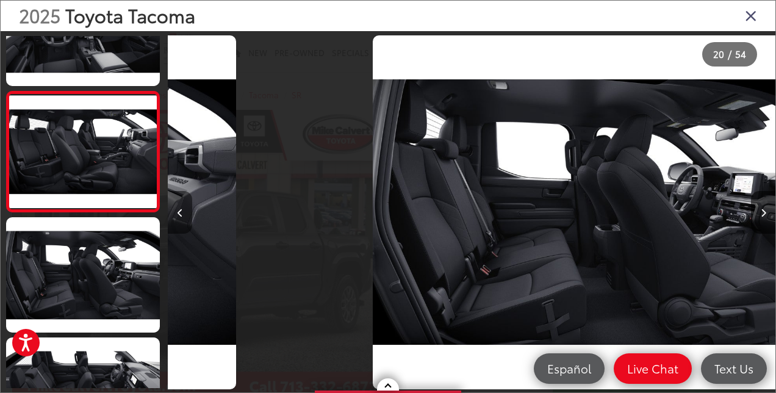
scroll to position [2204, 0]
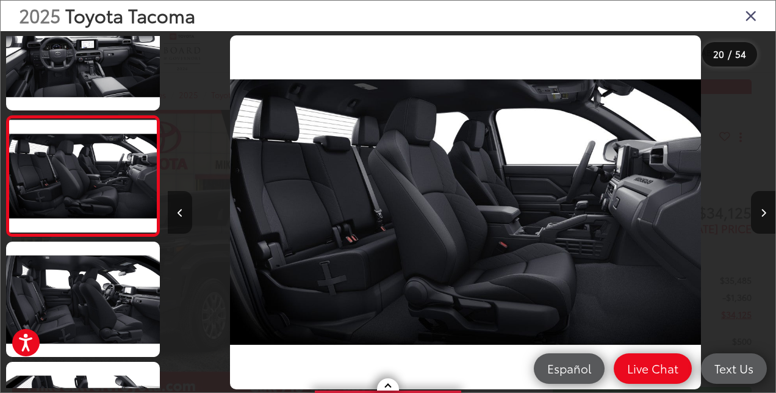
click at [184, 216] on button "Previous image" at bounding box center [180, 212] width 24 height 43
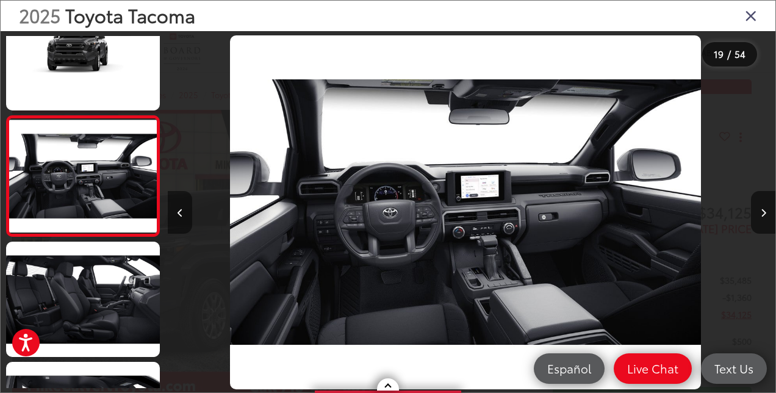
click at [184, 216] on button "Previous image" at bounding box center [180, 212] width 24 height 43
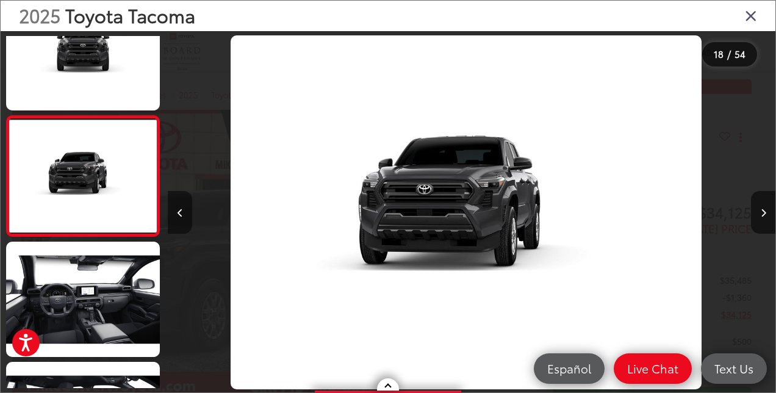
click at [184, 216] on button "Previous image" at bounding box center [180, 212] width 24 height 43
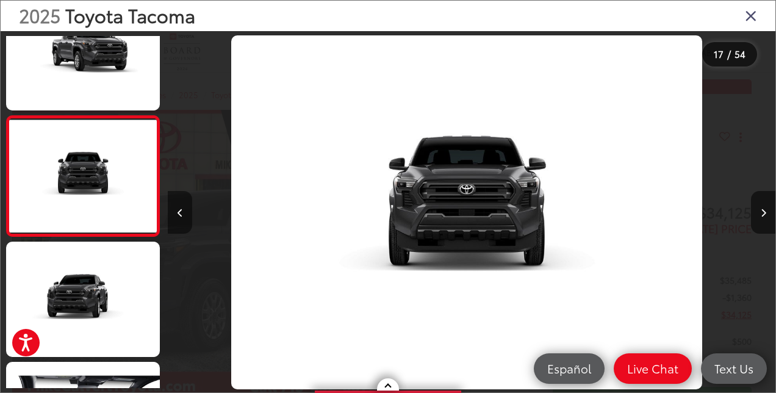
click at [184, 216] on button "Previous image" at bounding box center [180, 212] width 24 height 43
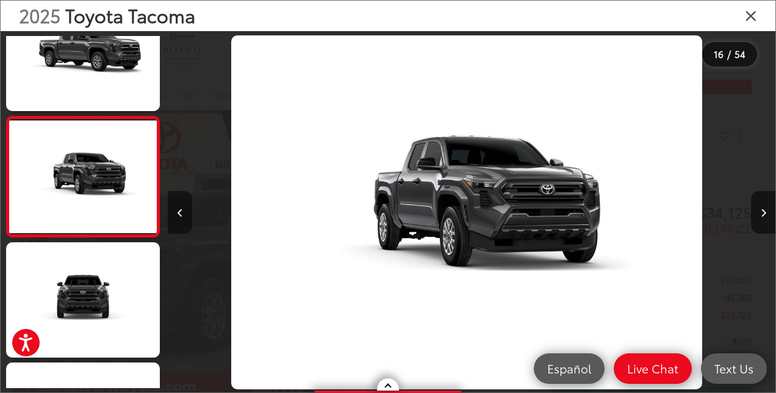
click at [184, 216] on button "Previous image" at bounding box center [180, 212] width 24 height 43
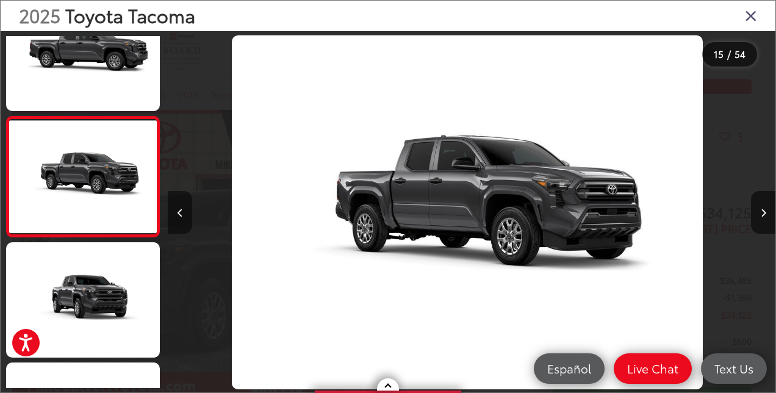
click at [184, 216] on button "Previous image" at bounding box center [180, 212] width 24 height 43
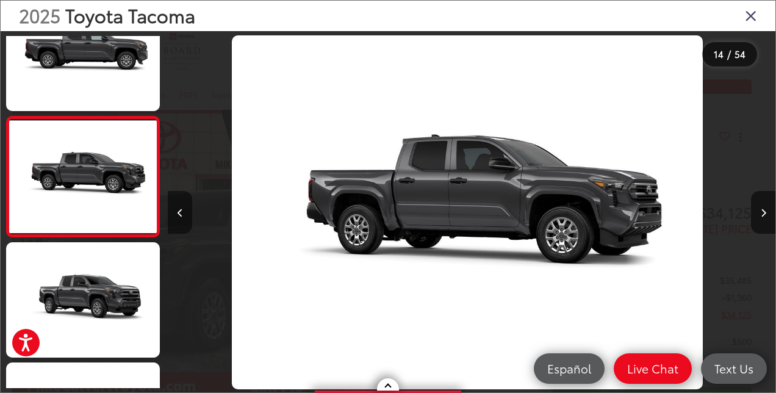
click at [184, 216] on button "Previous image" at bounding box center [180, 212] width 24 height 43
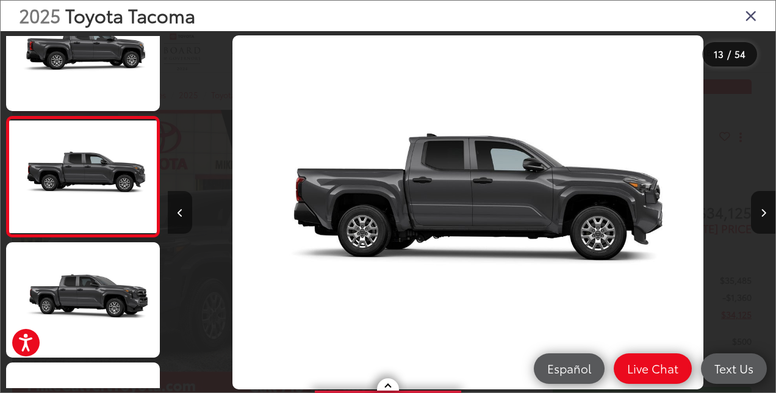
click at [184, 216] on button "Previous image" at bounding box center [180, 212] width 24 height 43
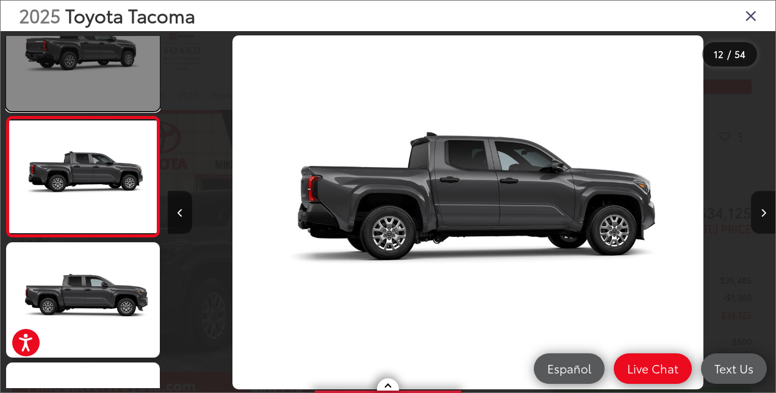
click at [113, 80] on link at bounding box center [83, 53] width 154 height 115
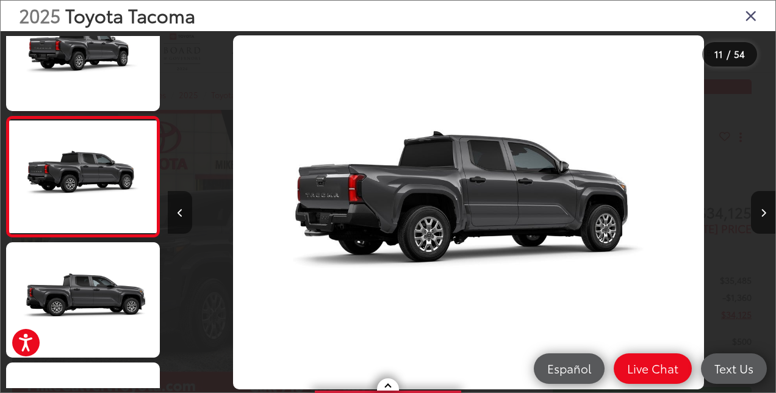
click at [174, 206] on button "Previous image" at bounding box center [180, 212] width 24 height 43
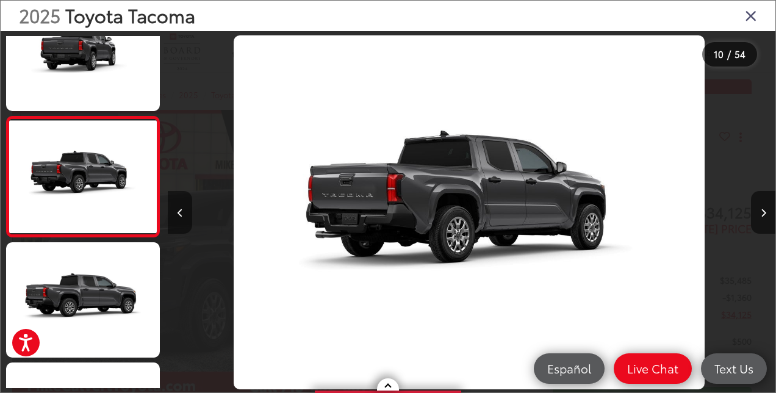
click at [174, 206] on button "Previous image" at bounding box center [180, 212] width 24 height 43
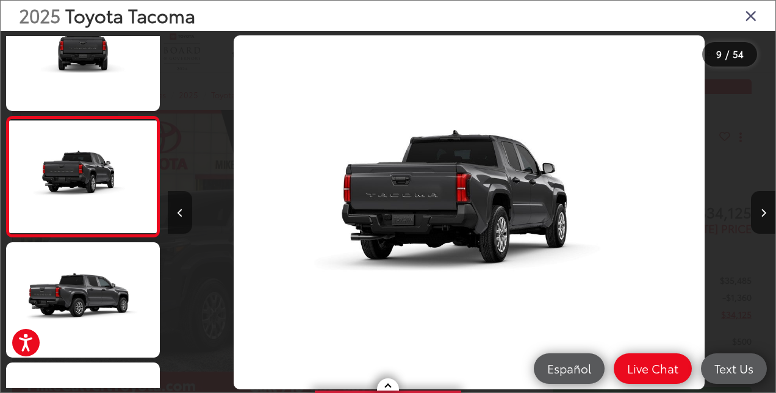
click at [174, 206] on button "Previous image" at bounding box center [180, 212] width 24 height 43
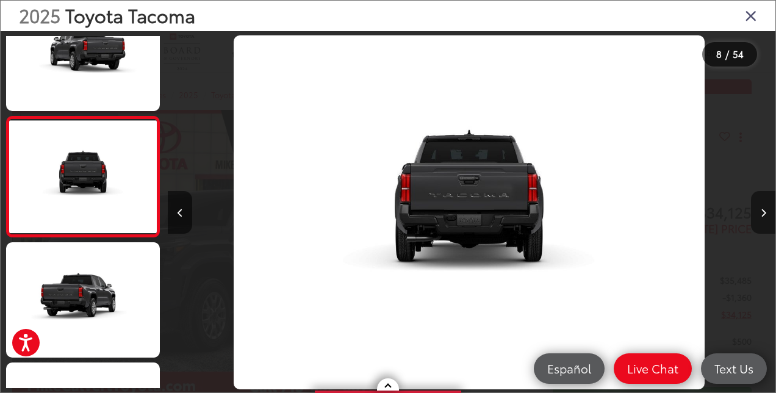
click at [763, 221] on button "Next image" at bounding box center [763, 212] width 24 height 43
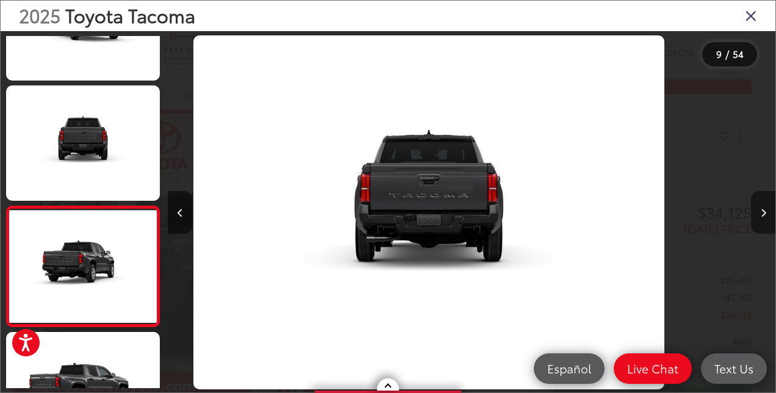
click at [763, 221] on button "Next image" at bounding box center [763, 212] width 24 height 43
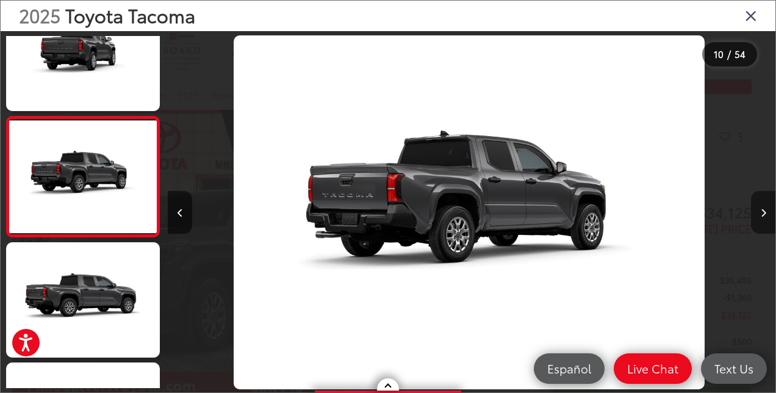
click at [763, 221] on button "Next image" at bounding box center [763, 212] width 24 height 43
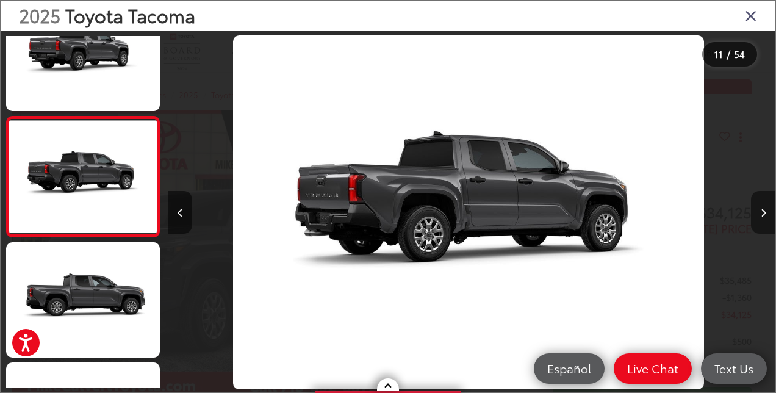
click at [763, 221] on button "Next image" at bounding box center [763, 212] width 24 height 43
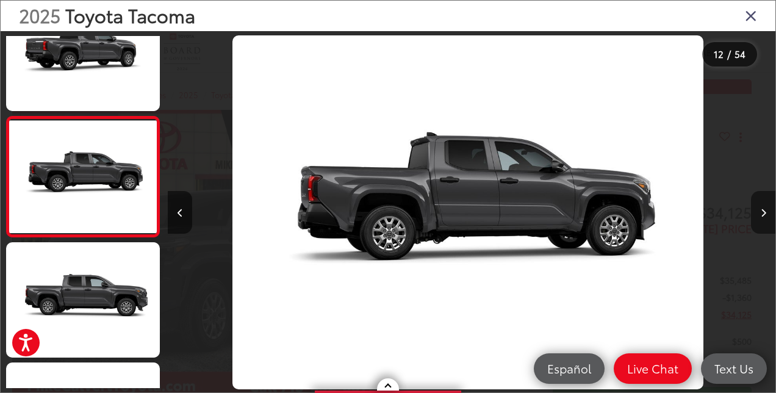
click at [763, 221] on button "Next image" at bounding box center [763, 212] width 24 height 43
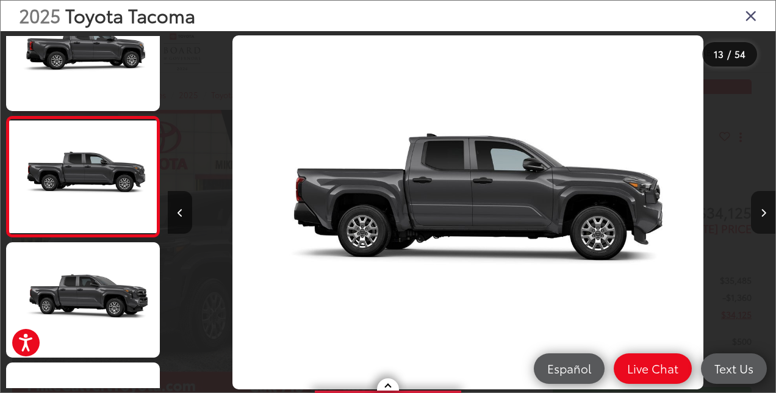
click at [763, 221] on button "Next image" at bounding box center [763, 212] width 24 height 43
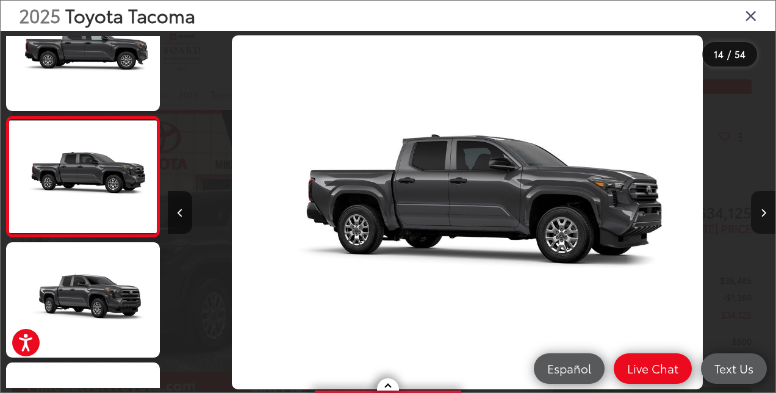
click at [763, 221] on button "Next image" at bounding box center [763, 212] width 24 height 43
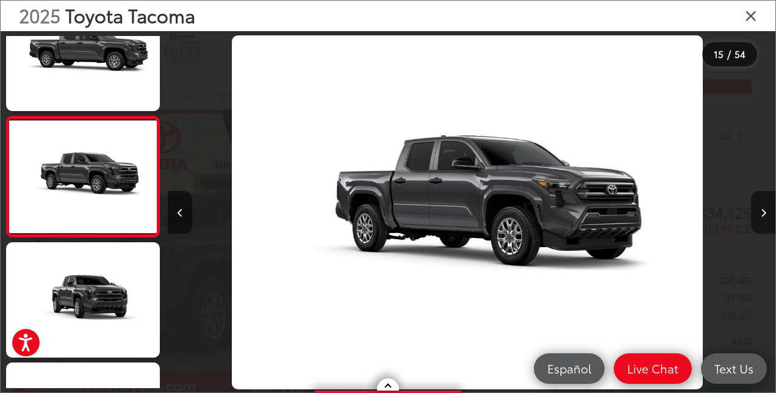
click at [764, 207] on button "Next image" at bounding box center [763, 212] width 24 height 43
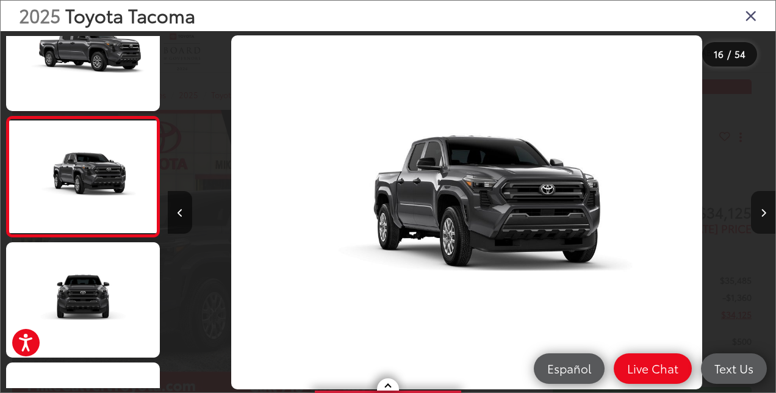
click at [764, 207] on button "Next image" at bounding box center [763, 212] width 24 height 43
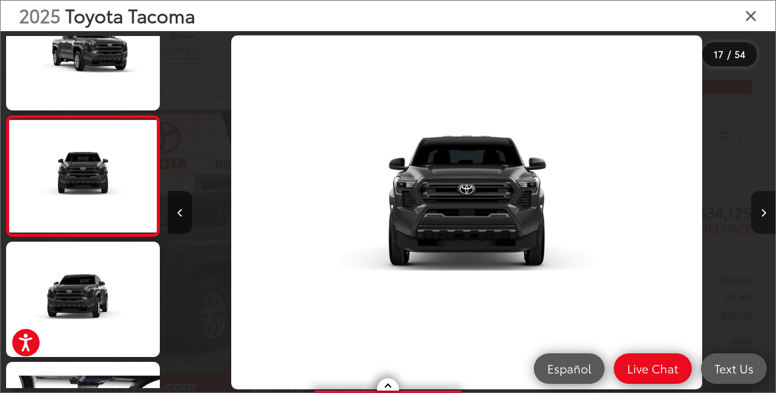
click at [764, 207] on button "Next image" at bounding box center [763, 212] width 24 height 43
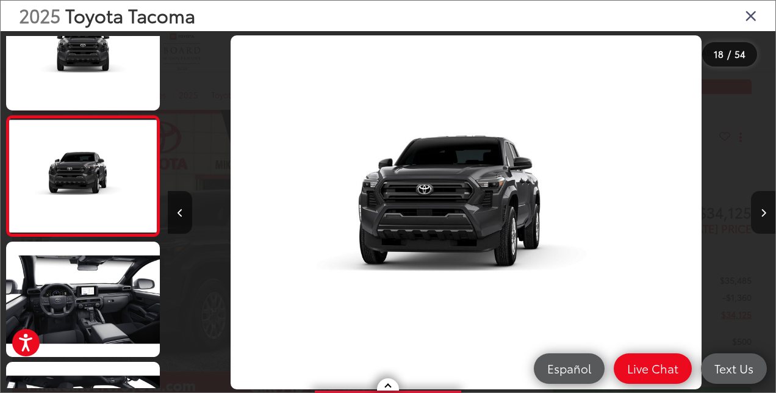
click at [764, 207] on button "Next image" at bounding box center [763, 212] width 24 height 43
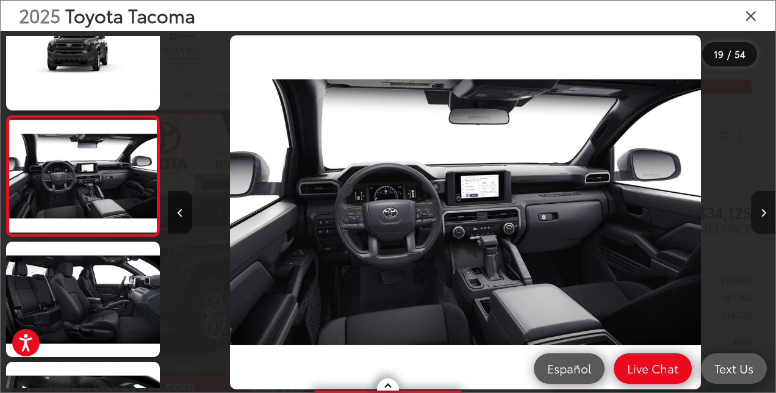
click at [764, 207] on button "Next image" at bounding box center [763, 212] width 24 height 43
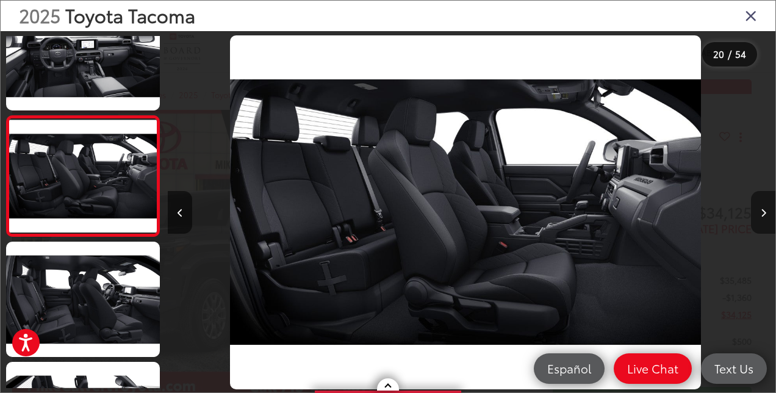
click at [764, 207] on button "Next image" at bounding box center [763, 212] width 24 height 43
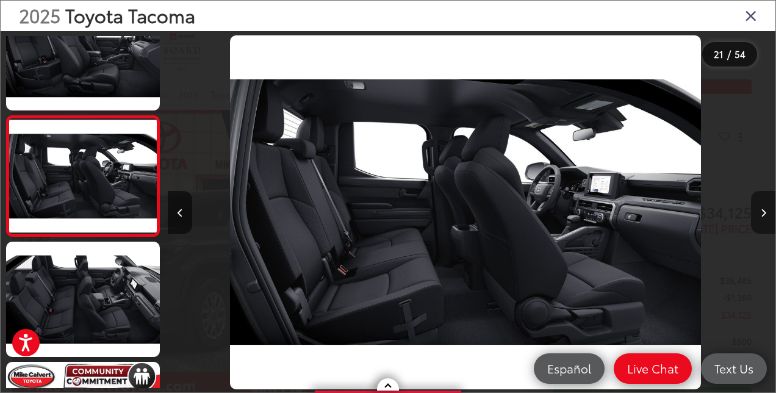
click at [764, 207] on button "Next image" at bounding box center [763, 212] width 24 height 43
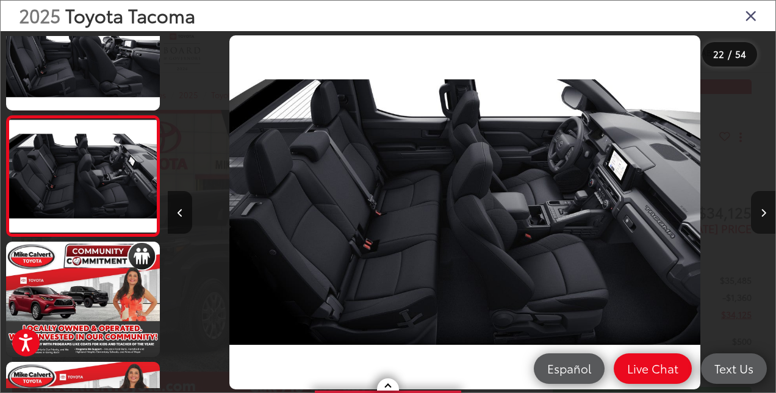
click at [764, 207] on button "Next image" at bounding box center [763, 212] width 24 height 43
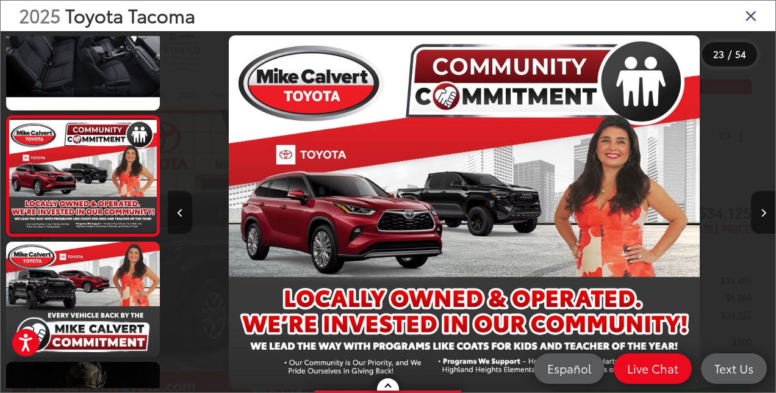
click at [189, 210] on button "Previous image" at bounding box center [180, 212] width 24 height 43
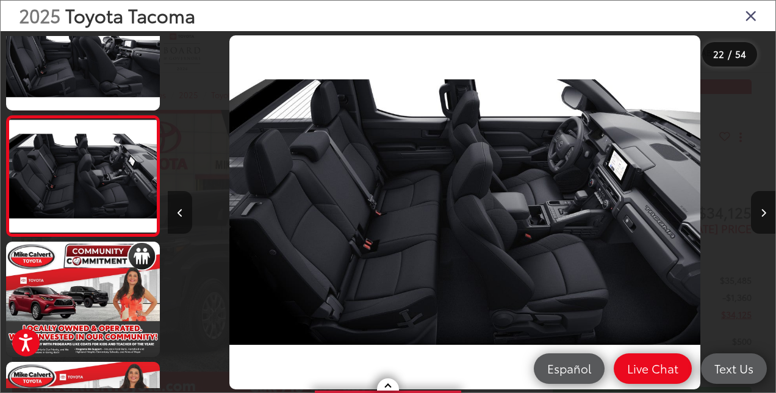
click at [189, 210] on button "Previous image" at bounding box center [180, 212] width 24 height 43
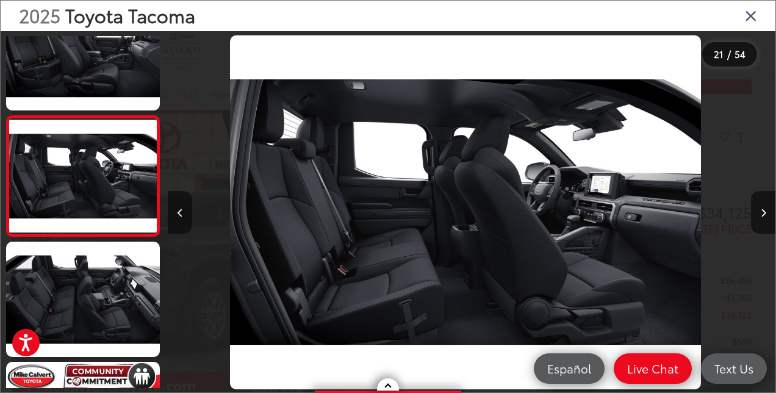
click at [189, 210] on button "Previous image" at bounding box center [180, 212] width 24 height 43
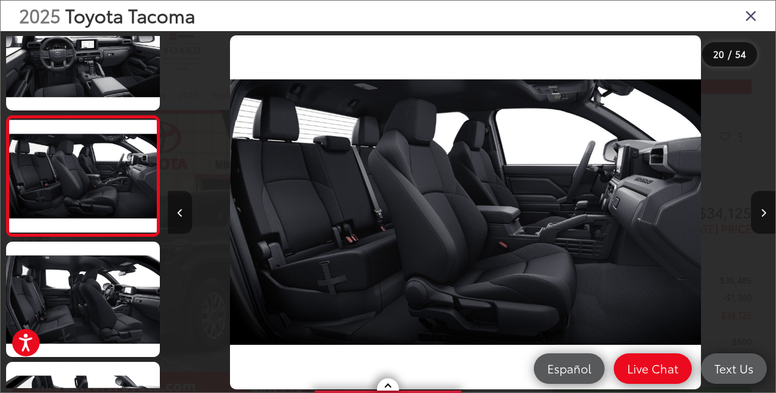
click at [189, 210] on button "Previous image" at bounding box center [180, 212] width 24 height 43
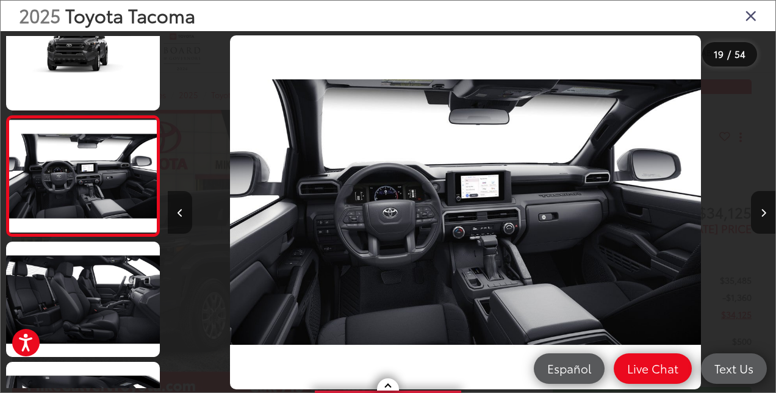
click at [189, 210] on button "Previous image" at bounding box center [180, 212] width 24 height 43
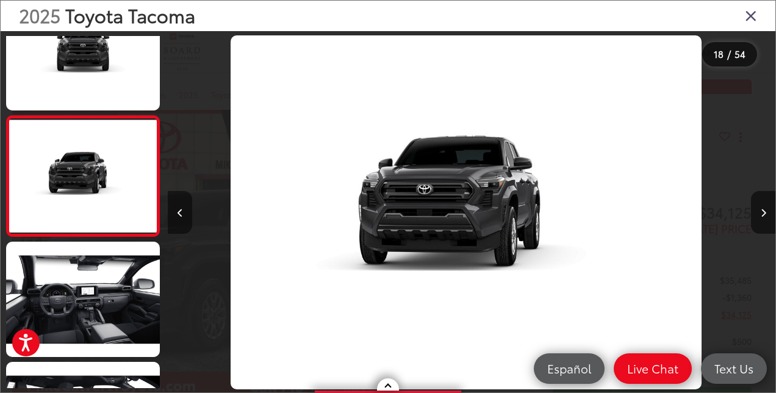
click at [189, 210] on button "Previous image" at bounding box center [180, 212] width 24 height 43
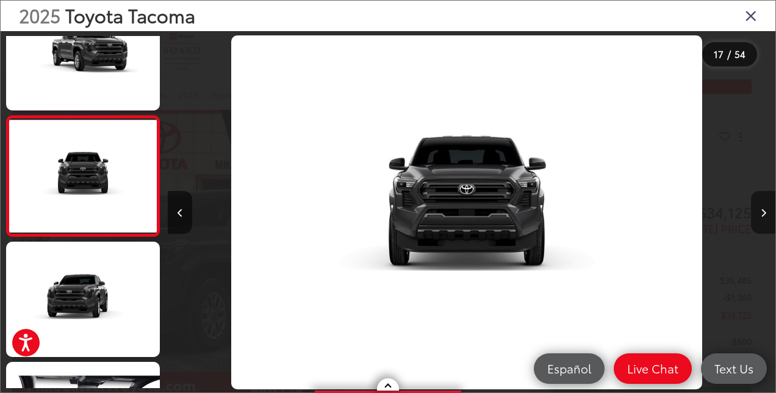
click at [757, 203] on button "Next image" at bounding box center [763, 212] width 24 height 43
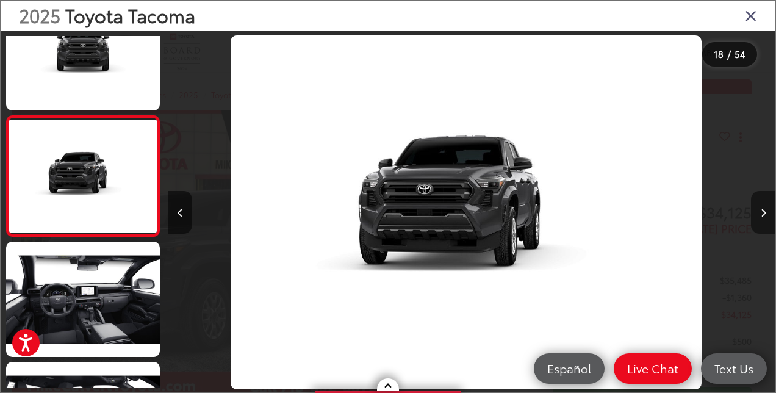
click at [757, 203] on button "Next image" at bounding box center [763, 212] width 24 height 43
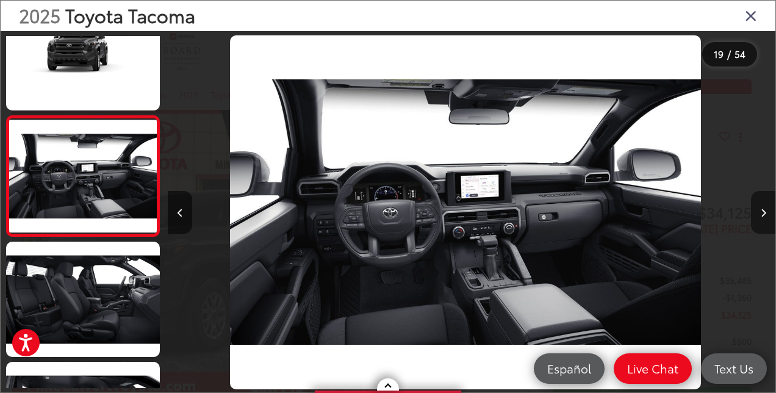
click at [763, 215] on icon "Next image" at bounding box center [763, 213] width 5 height 9
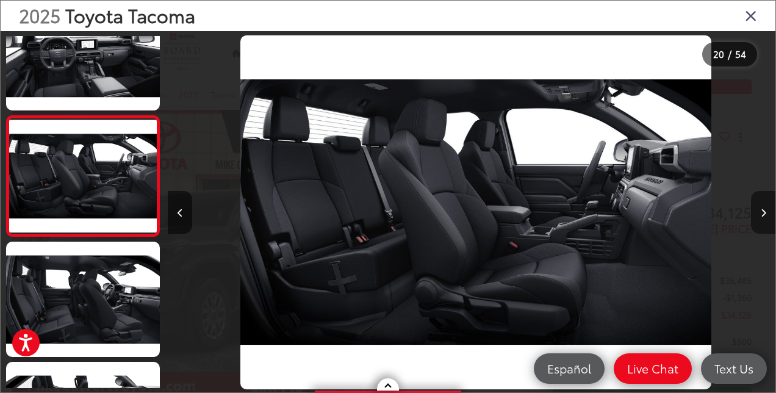
scroll to position [0, 11548]
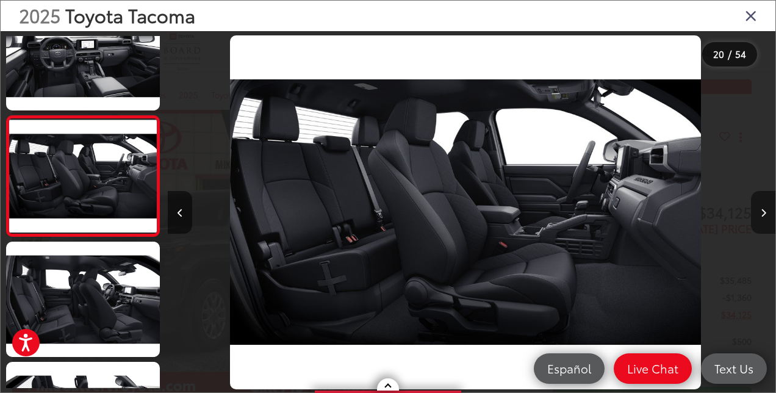
click at [763, 215] on icon "Next image" at bounding box center [763, 213] width 5 height 9
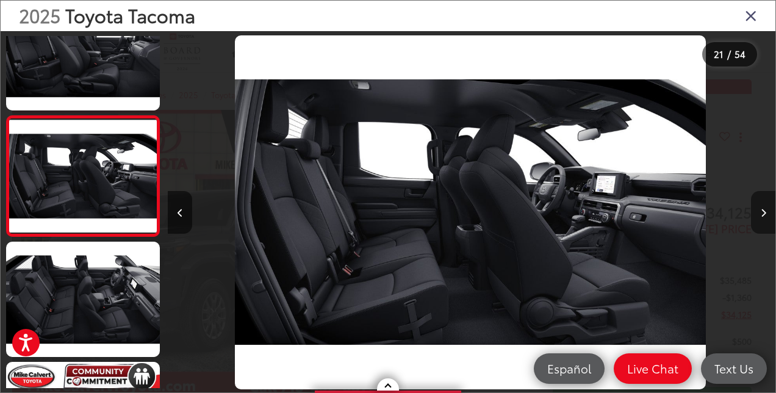
scroll to position [0, 12155]
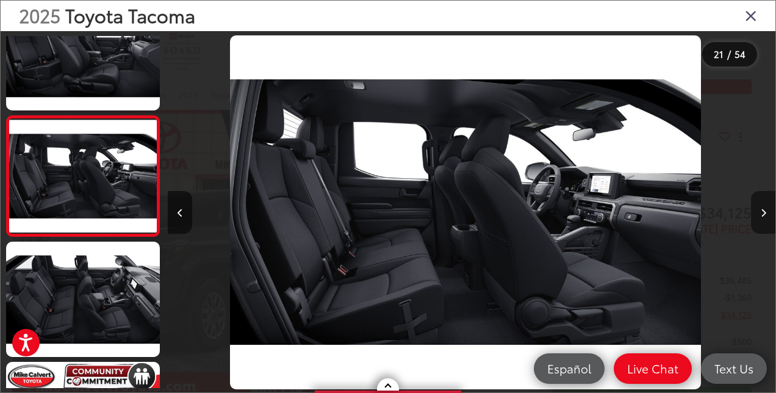
click at [763, 215] on icon "Next image" at bounding box center [763, 213] width 5 height 9
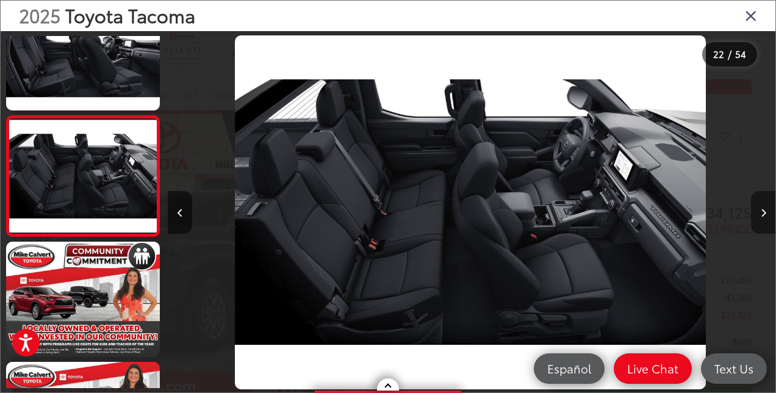
scroll to position [0, 12763]
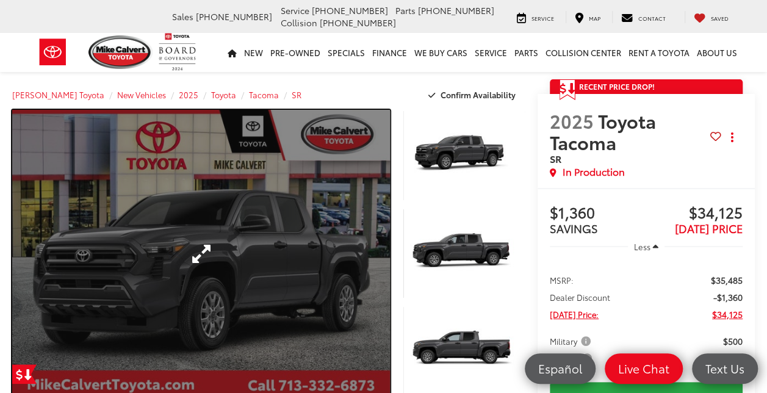
click at [195, 255] on link "Expand Photo 0" at bounding box center [201, 253] width 378 height 287
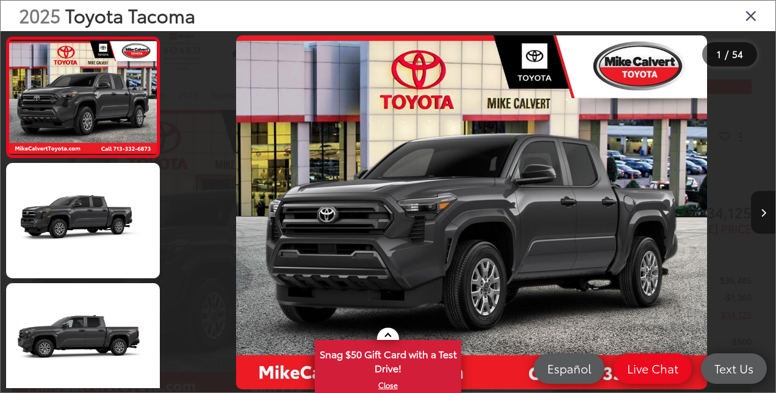
click at [761, 212] on icon "Next image" at bounding box center [763, 213] width 5 height 9
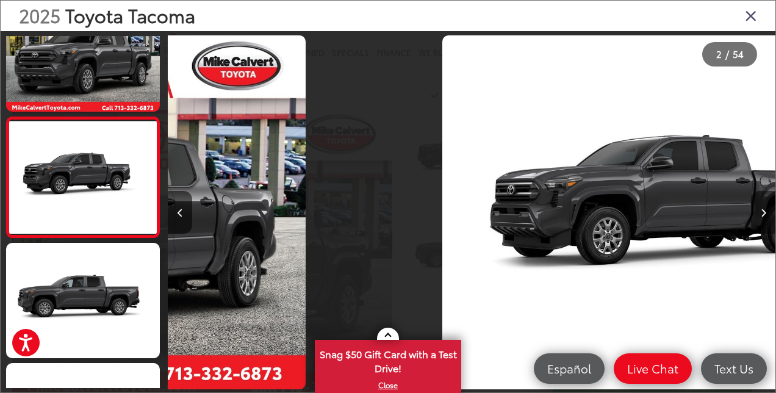
scroll to position [0, 607]
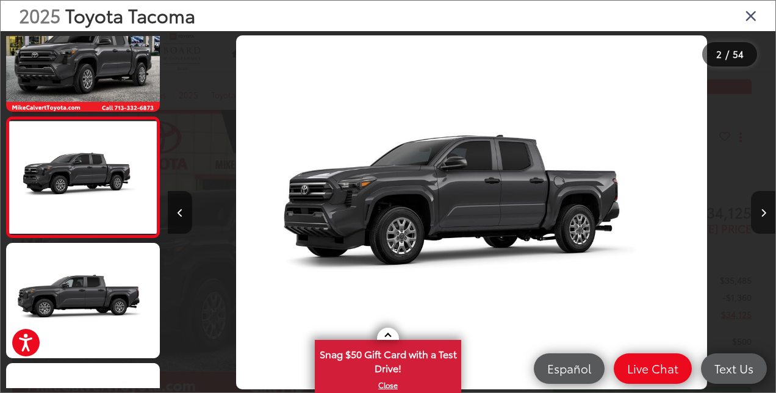
click at [761, 212] on icon "Next image" at bounding box center [763, 213] width 5 height 9
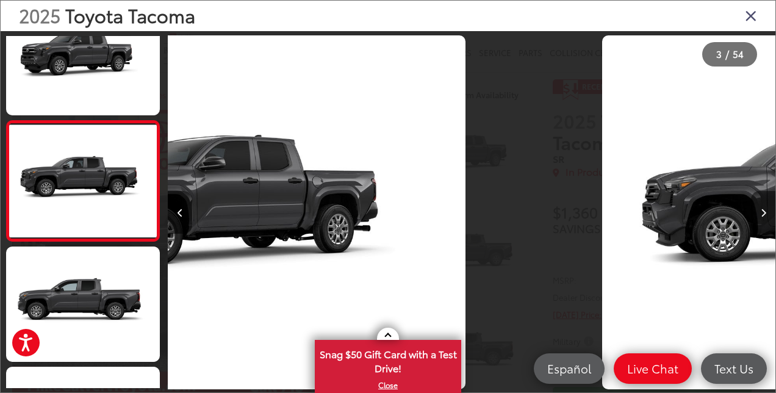
scroll to position [160, 0]
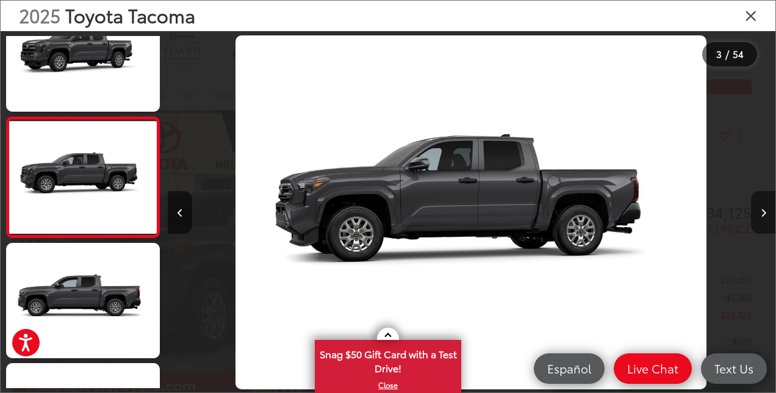
click at [761, 212] on icon "Next image" at bounding box center [763, 213] width 5 height 9
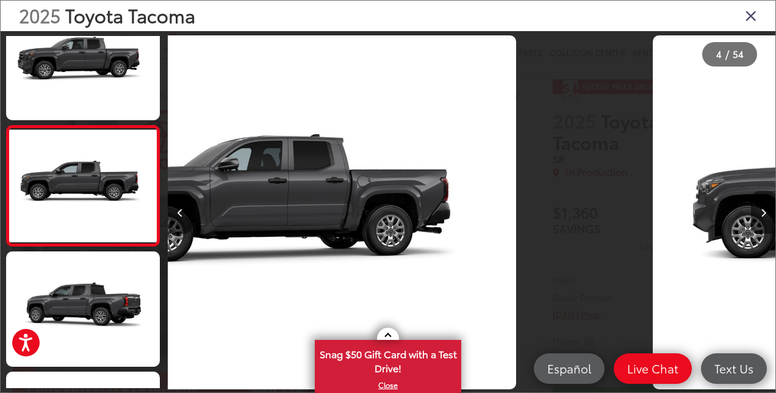
scroll to position [281, 0]
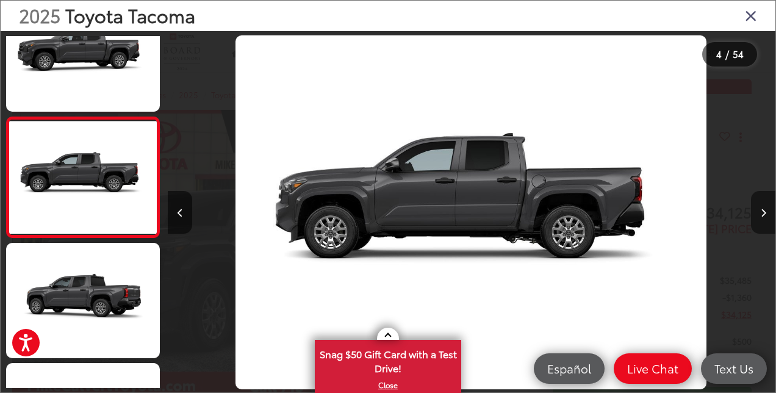
click at [761, 212] on icon "Next image" at bounding box center [763, 213] width 5 height 9
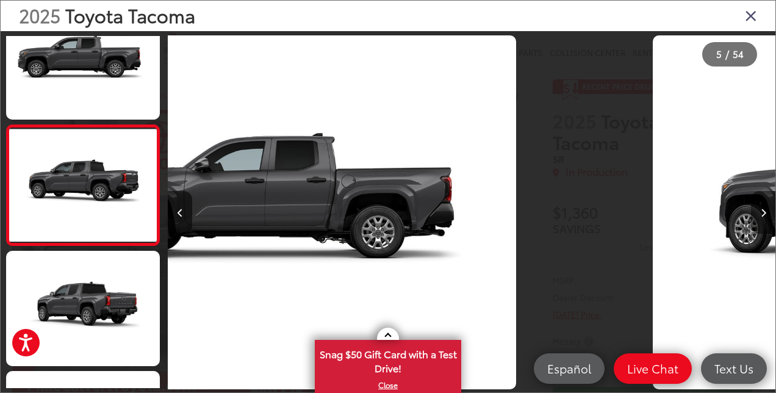
scroll to position [401, 0]
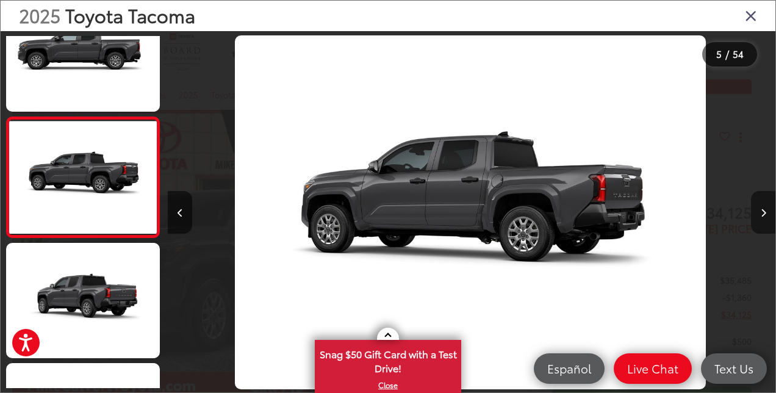
click at [761, 212] on icon "Next image" at bounding box center [763, 213] width 5 height 9
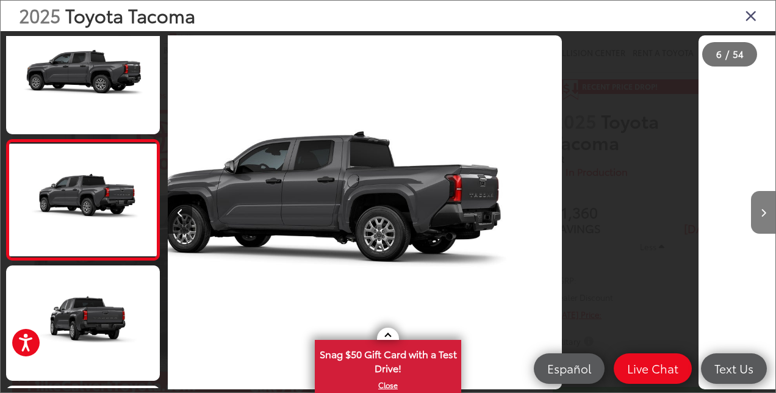
scroll to position [521, 0]
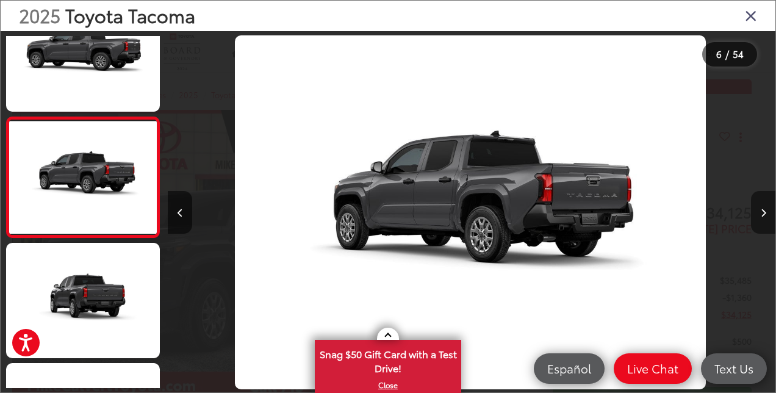
click at [761, 212] on icon "Next image" at bounding box center [763, 213] width 5 height 9
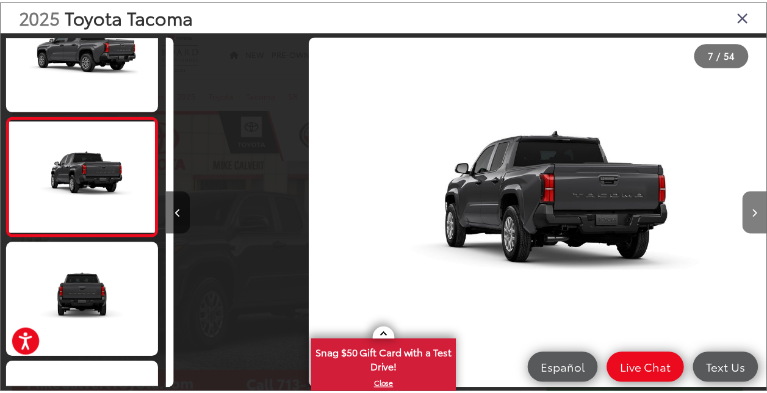
scroll to position [0, 3647]
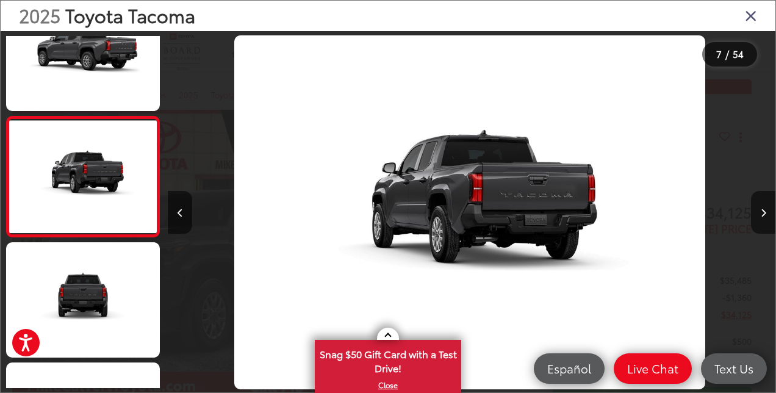
click at [749, 9] on icon "Close gallery" at bounding box center [751, 15] width 12 height 16
